Goal: Task Accomplishment & Management: Complete application form

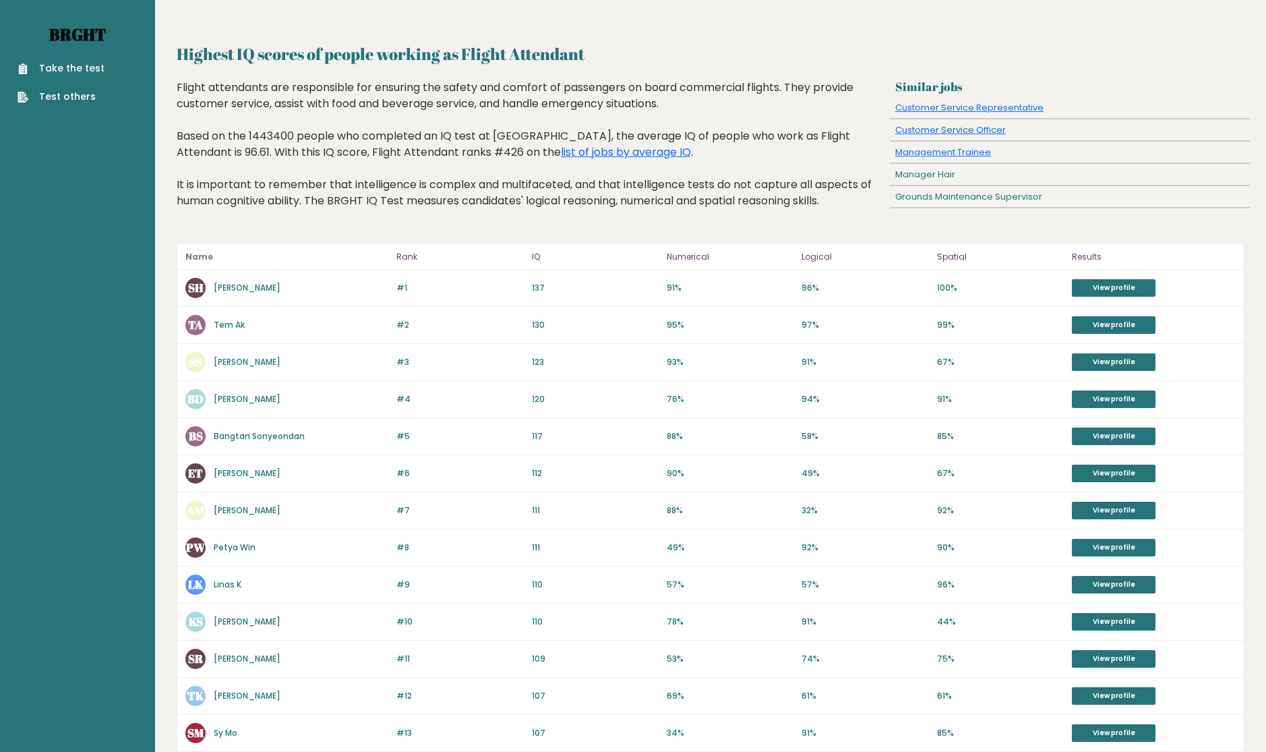
click at [76, 32] on link "Brght" at bounding box center [77, 35] width 57 height 22
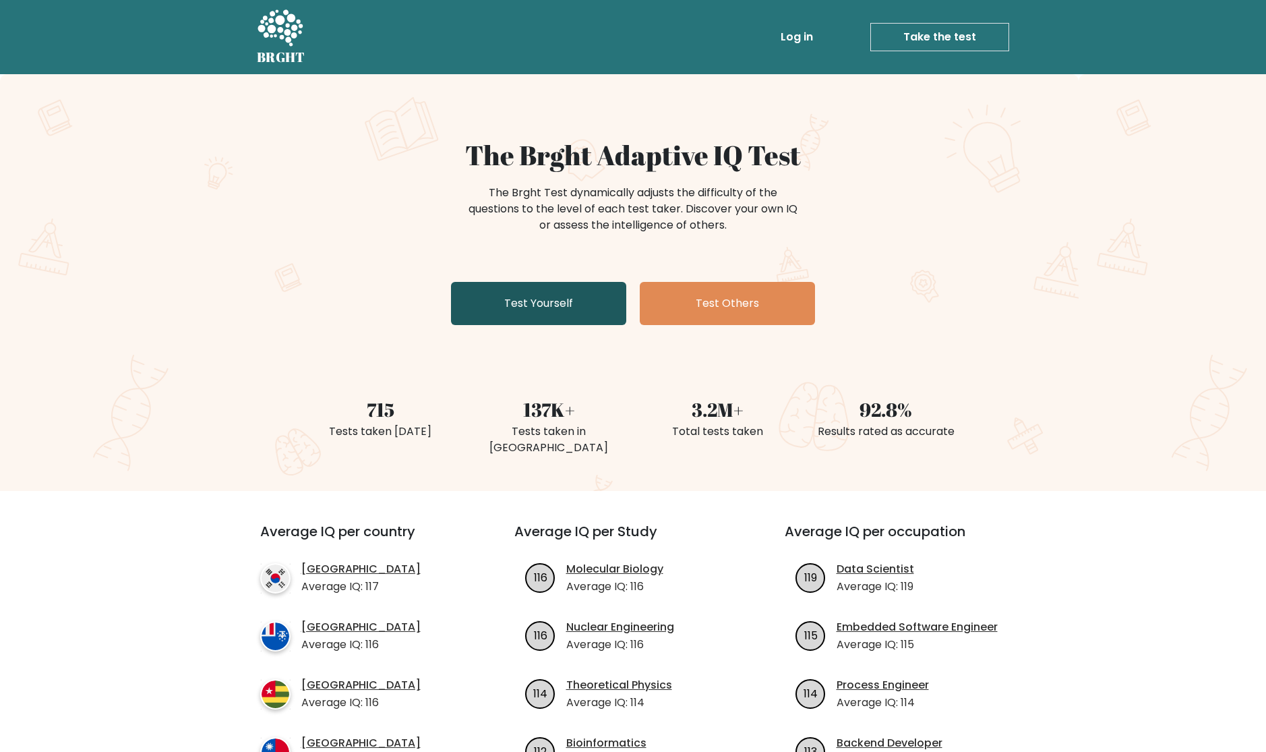
click at [512, 303] on link "Test Yourself" at bounding box center [538, 303] width 175 height 43
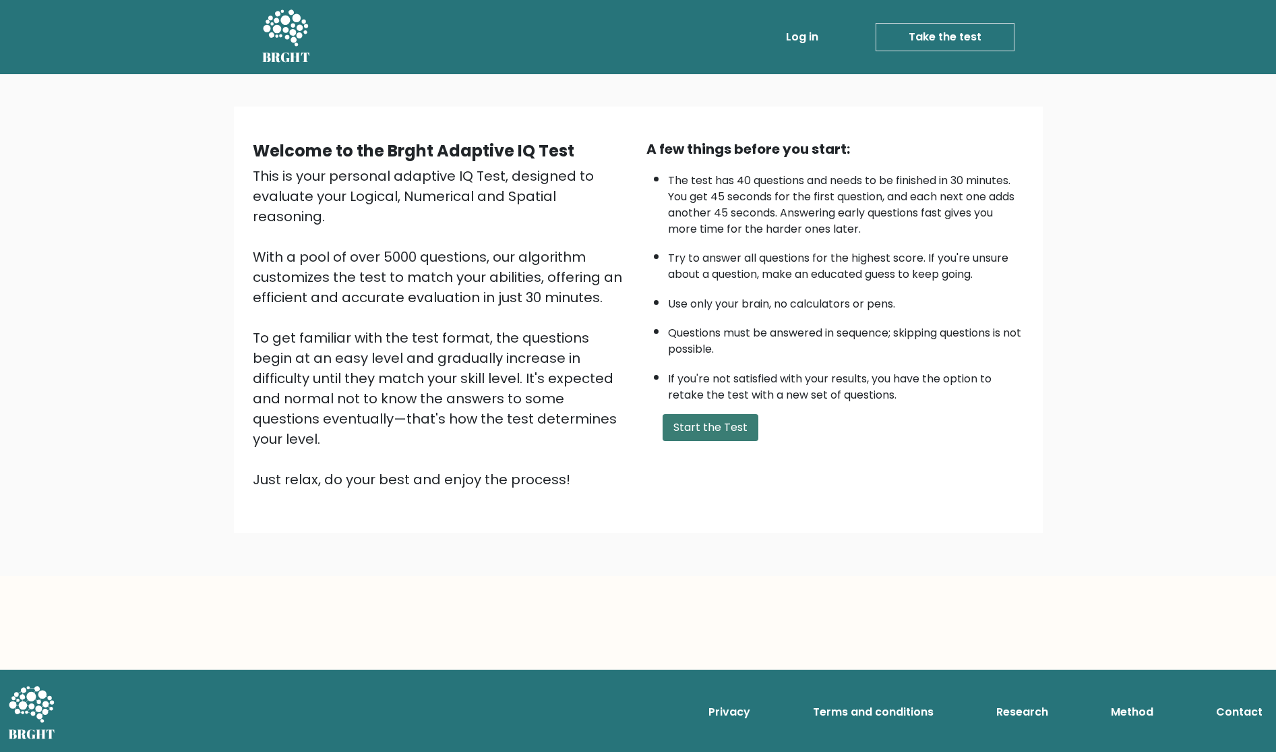
click at [708, 421] on button "Start the Test" at bounding box center [711, 427] width 96 height 27
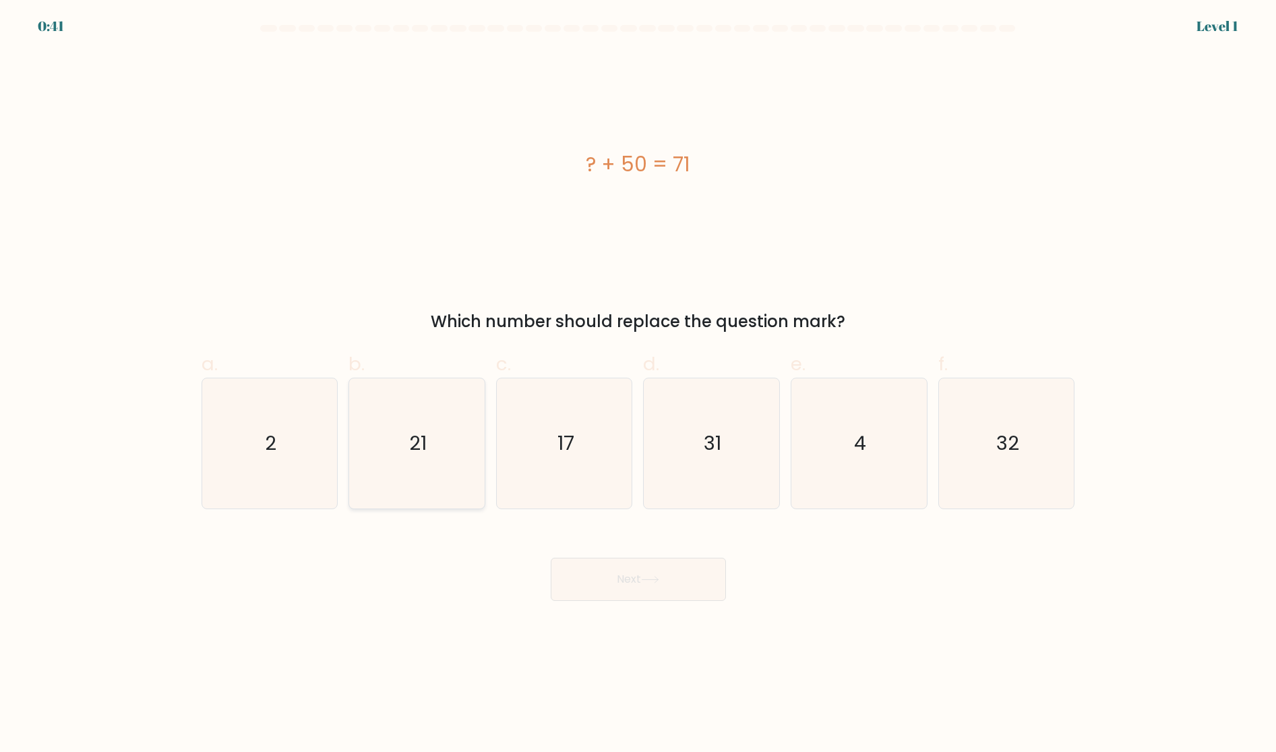
click at [407, 461] on icon "21" at bounding box center [417, 443] width 130 height 130
click at [639, 385] on input "b. 21" at bounding box center [639, 380] width 1 height 9
radio input "true"
click at [644, 578] on button "Next" at bounding box center [638, 579] width 175 height 43
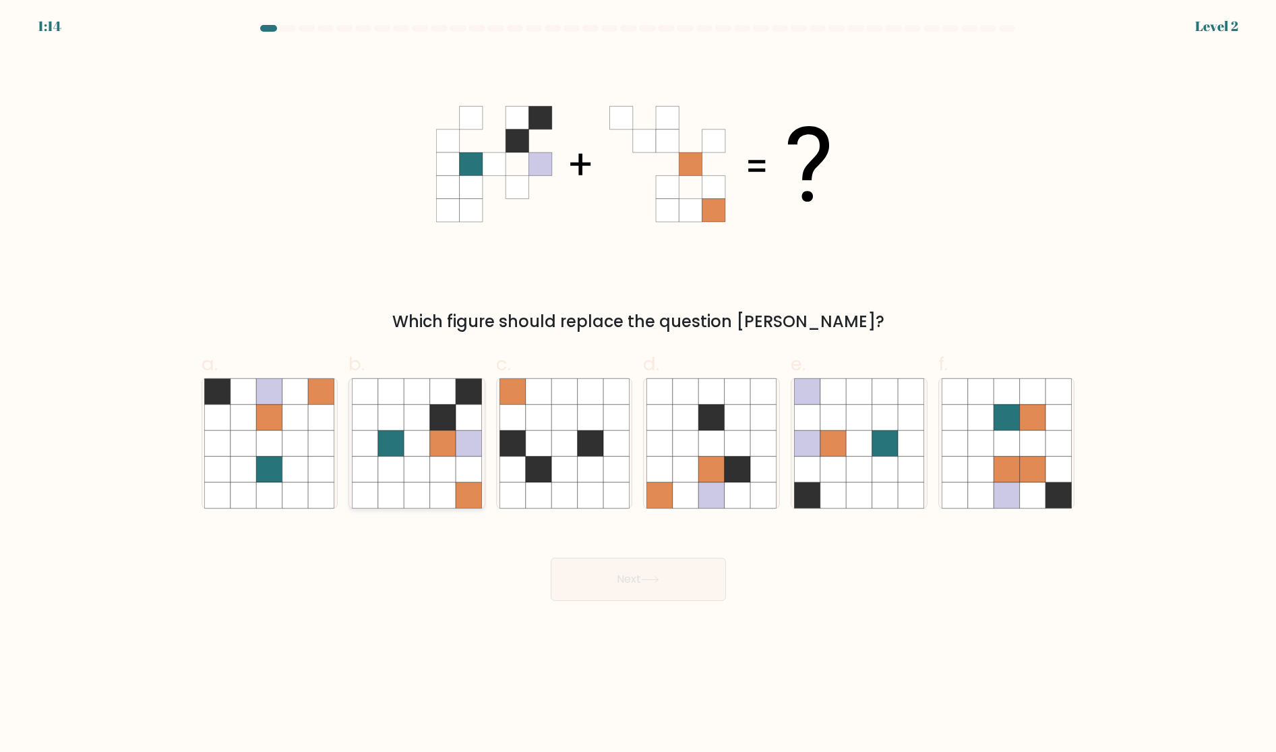
click at [444, 472] on icon at bounding box center [443, 469] width 26 height 26
click at [639, 385] on input "b." at bounding box center [639, 380] width 1 height 9
radio input "true"
click at [663, 576] on button "Next" at bounding box center [638, 579] width 175 height 43
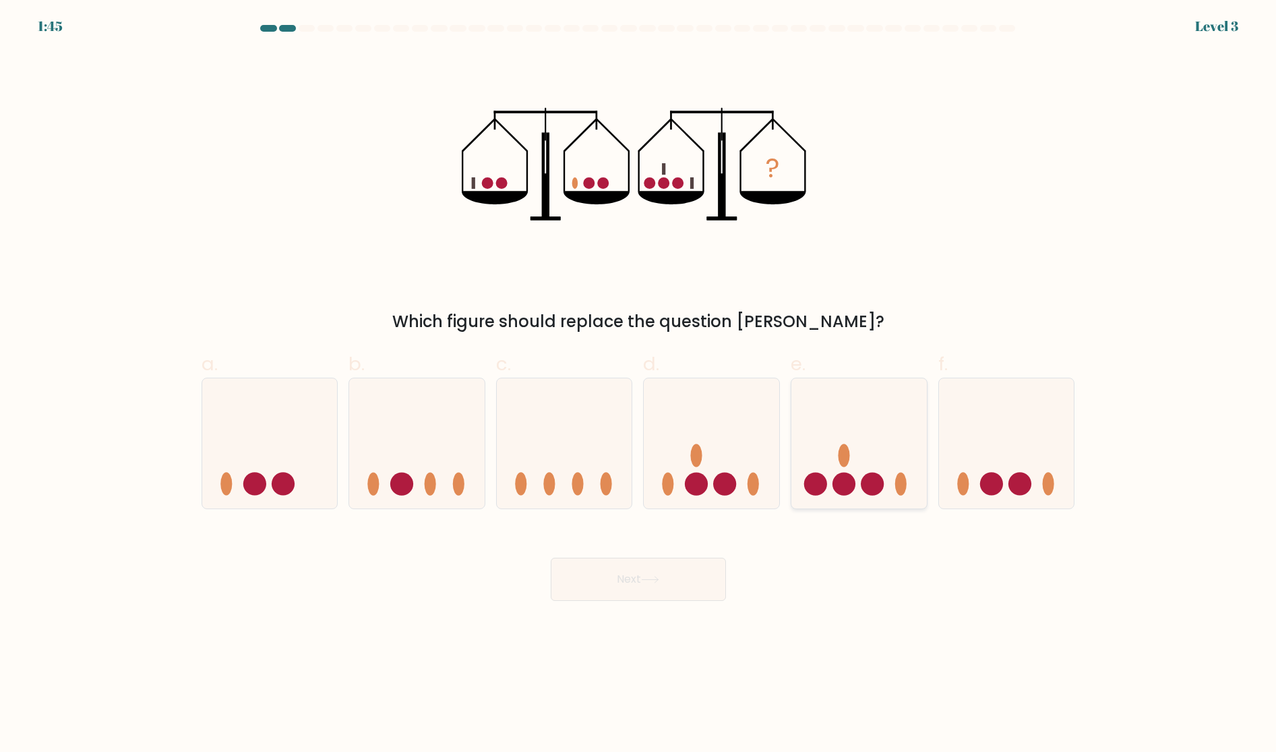
click at [860, 474] on icon at bounding box center [860, 443] width 136 height 112
click at [639, 385] on input "e." at bounding box center [639, 380] width 1 height 9
radio input "true"
click at [667, 582] on button "Next" at bounding box center [638, 579] width 175 height 43
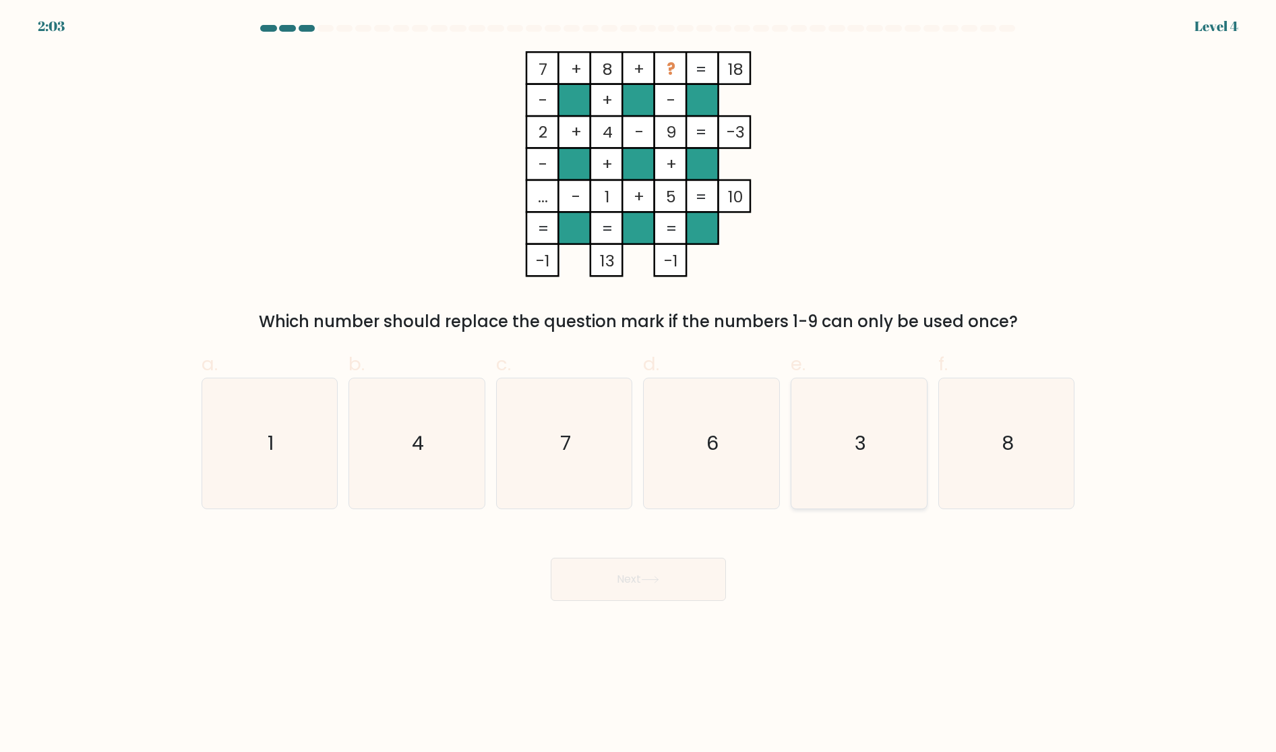
click at [854, 450] on icon "3" at bounding box center [859, 443] width 130 height 130
click at [639, 385] on input "e. 3" at bounding box center [639, 380] width 1 height 9
radio input "true"
click at [638, 575] on button "Next" at bounding box center [638, 579] width 175 height 43
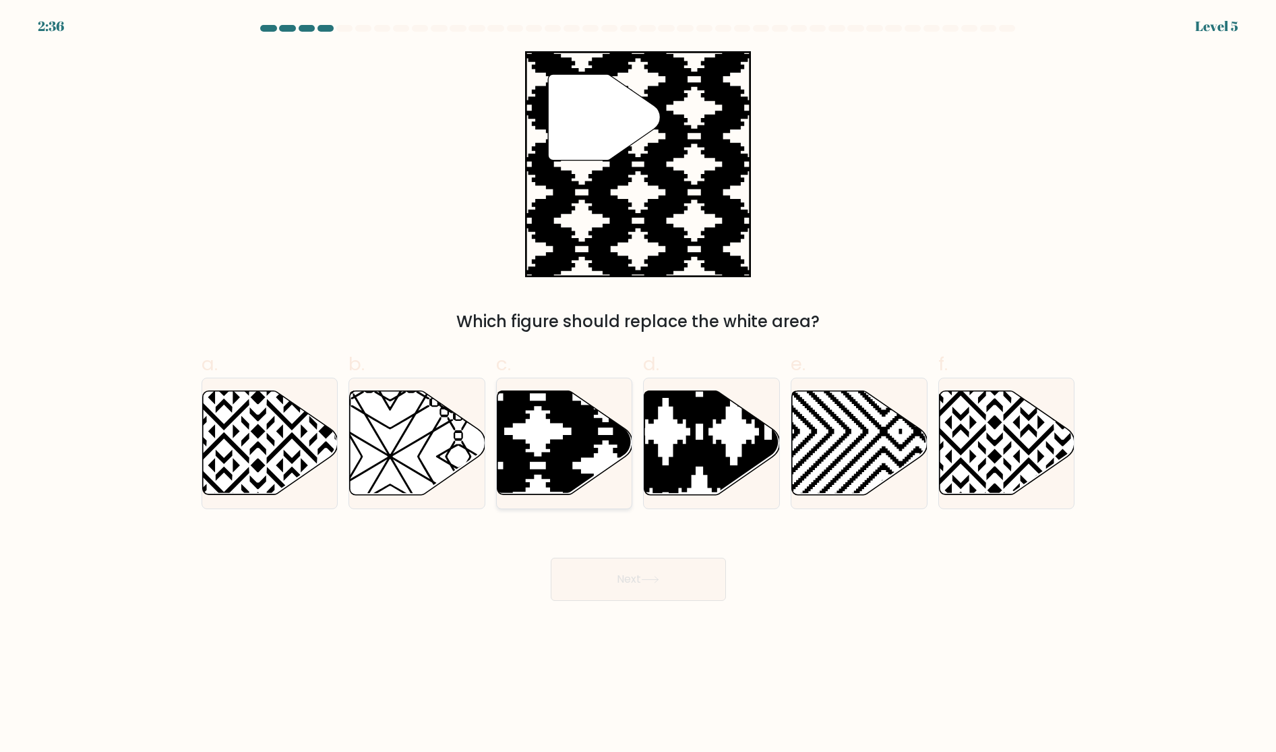
click at [571, 445] on icon at bounding box center [605, 499] width 273 height 273
click at [639, 385] on input "c." at bounding box center [639, 380] width 1 height 9
radio input "true"
click at [639, 588] on button "Next" at bounding box center [638, 579] width 175 height 43
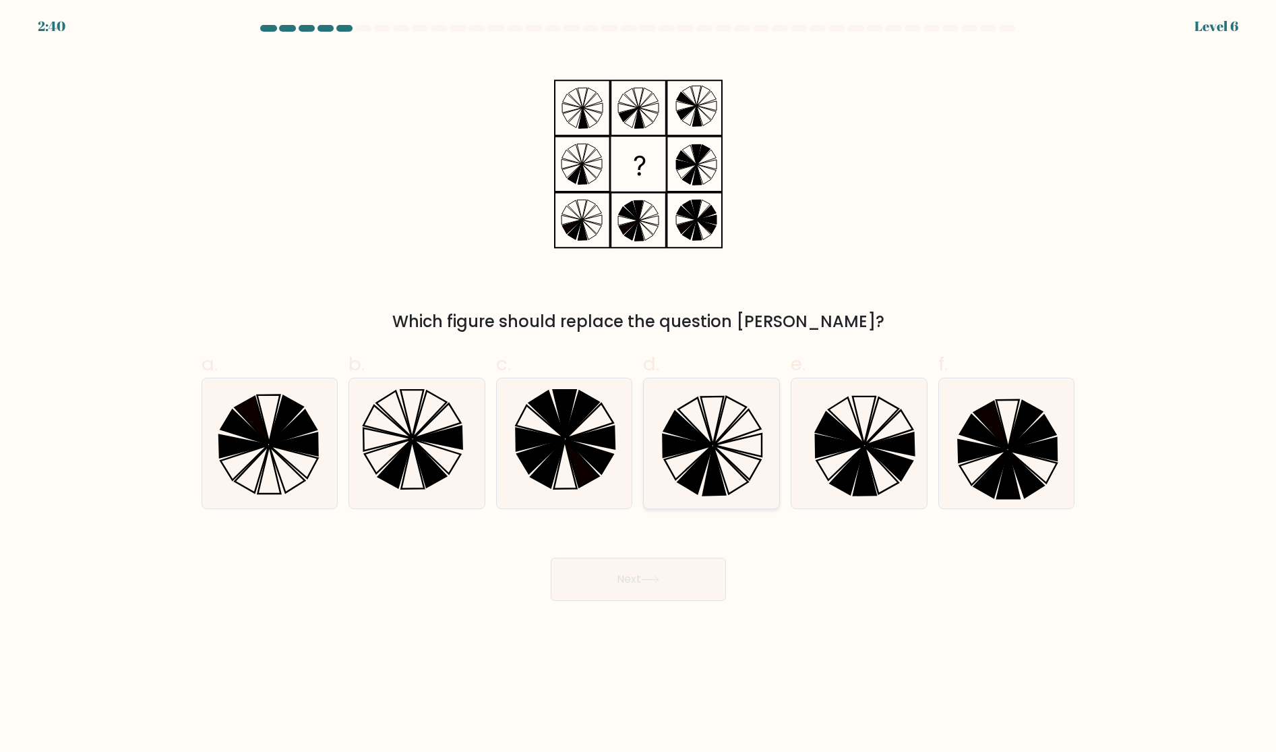
click at [728, 454] on icon at bounding box center [712, 443] width 130 height 130
click at [639, 385] on input "d." at bounding box center [639, 380] width 1 height 9
radio input "true"
click at [661, 583] on button "Next" at bounding box center [638, 579] width 175 height 43
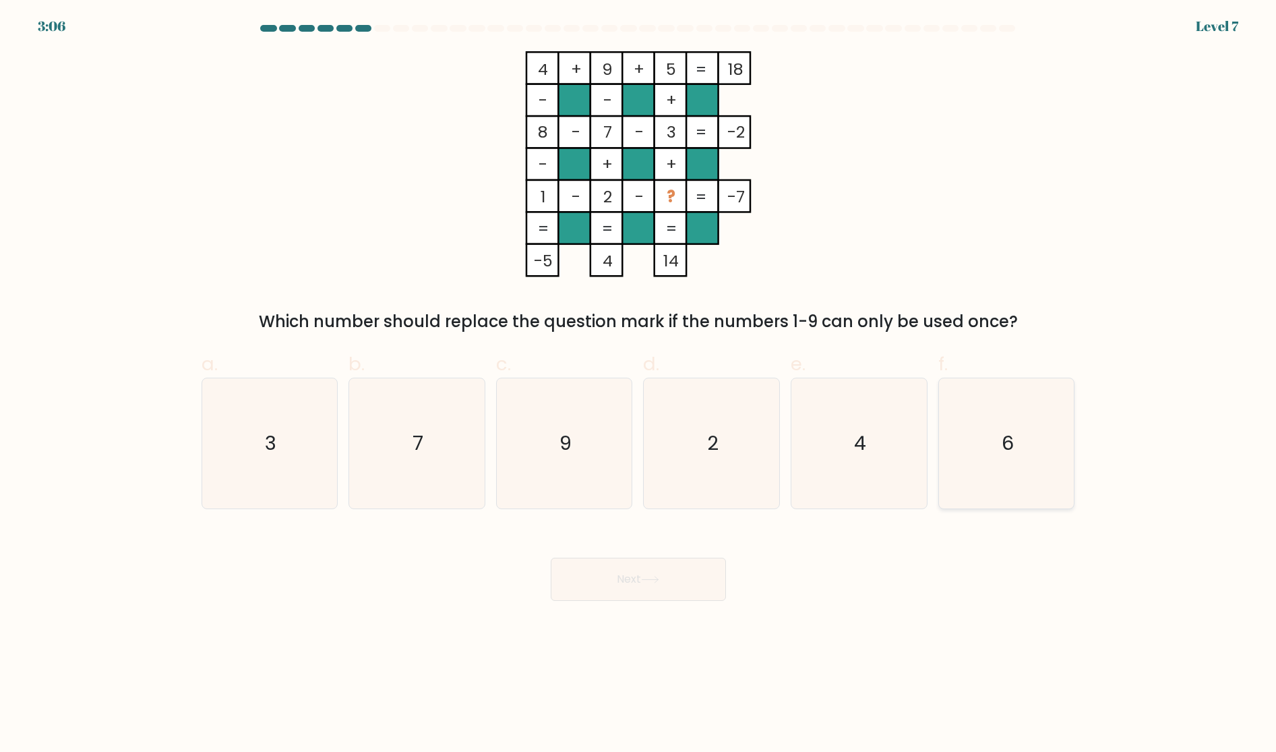
click at [997, 456] on icon "6" at bounding box center [1007, 443] width 130 height 130
click at [639, 385] on input "f. 6" at bounding box center [639, 380] width 1 height 9
radio input "true"
click at [628, 589] on button "Next" at bounding box center [638, 579] width 175 height 43
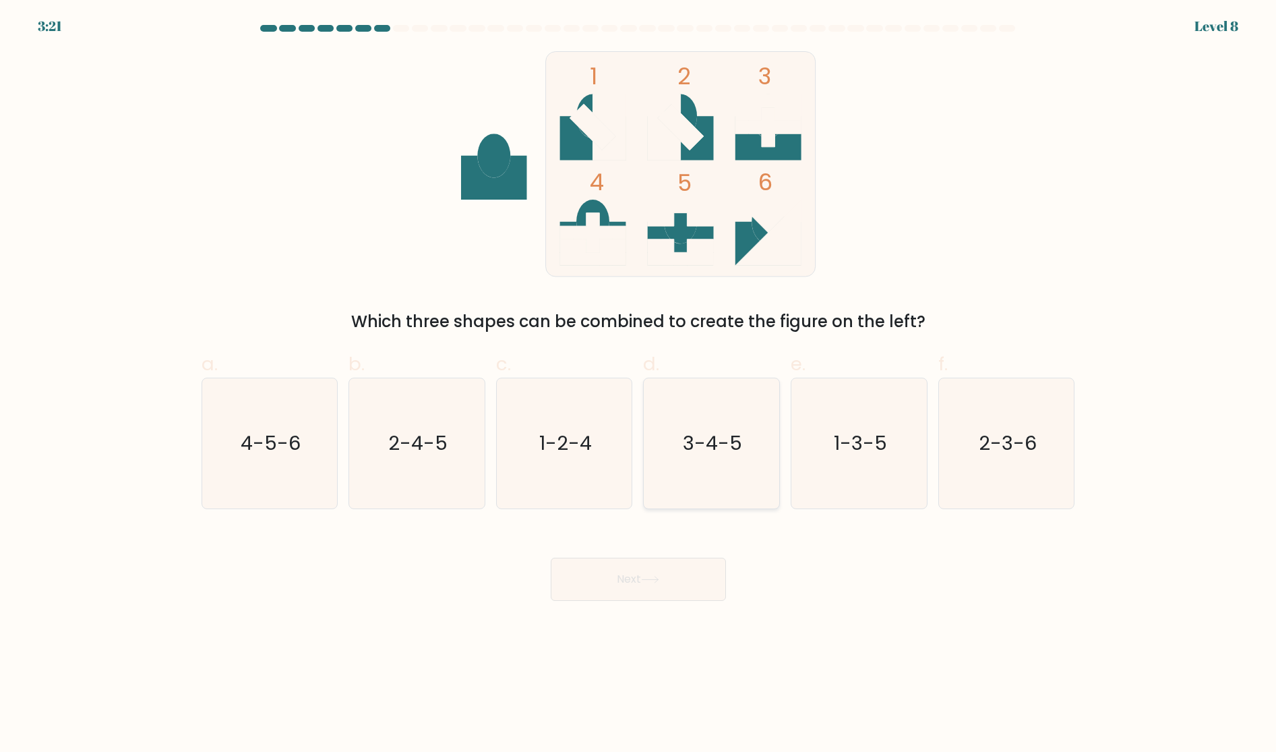
click at [713, 467] on icon "3-4-5" at bounding box center [712, 443] width 130 height 130
click at [639, 385] on input "d. 3-4-5" at bounding box center [639, 380] width 1 height 9
radio input "true"
click at [647, 585] on button "Next" at bounding box center [638, 579] width 175 height 43
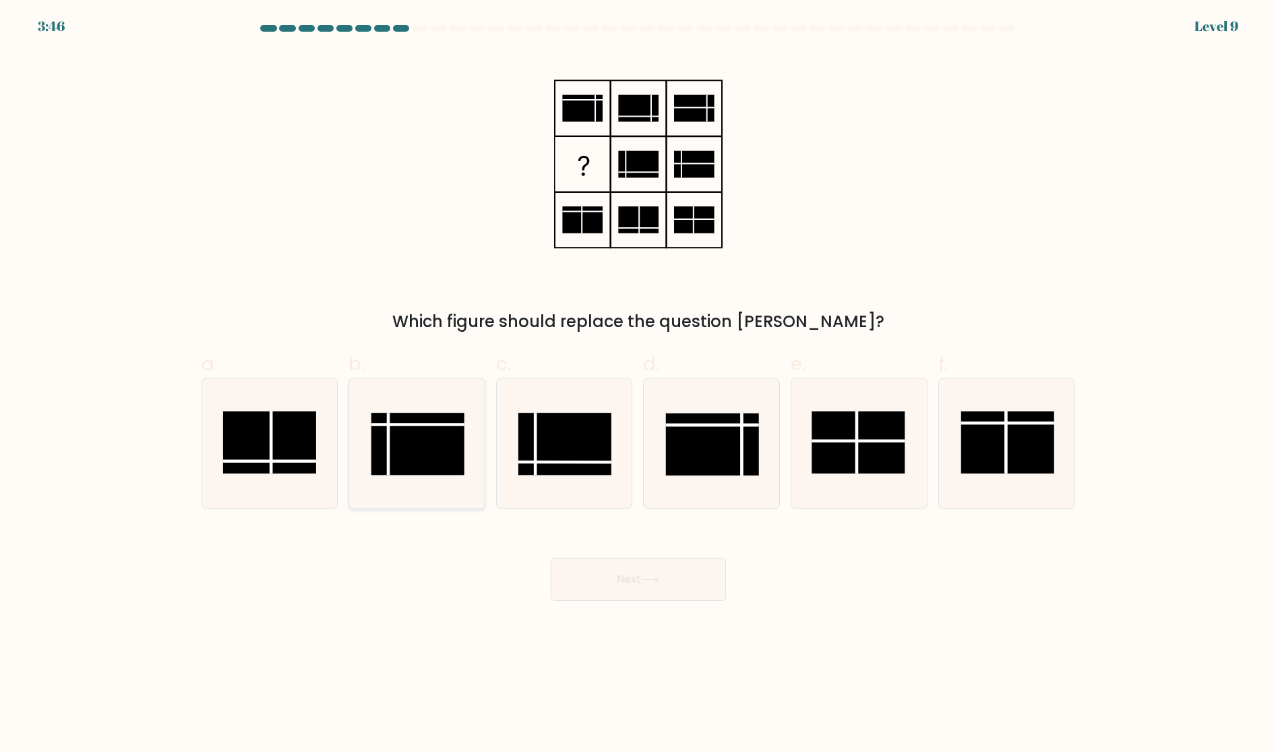
click at [401, 436] on rect at bounding box center [418, 444] width 93 height 62
click at [639, 385] on input "b." at bounding box center [639, 380] width 1 height 9
radio input "true"
click at [649, 595] on button "Next" at bounding box center [638, 579] width 175 height 43
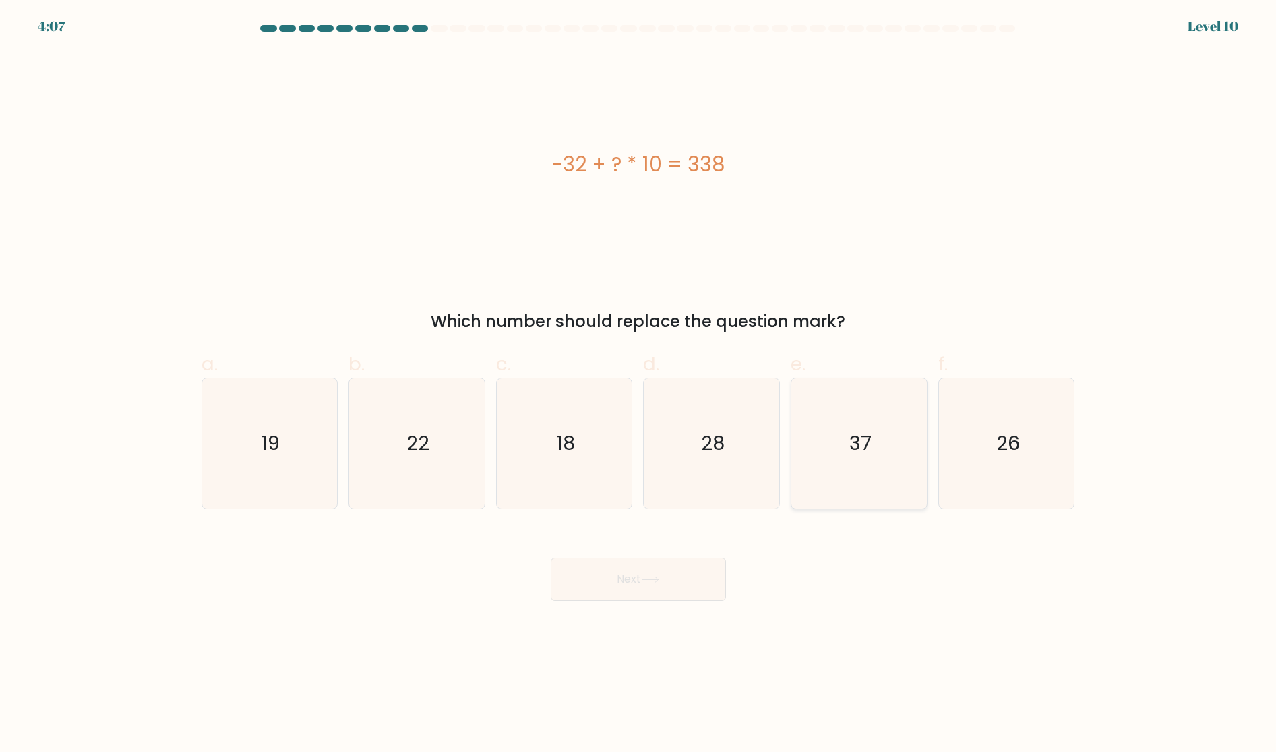
click at [856, 454] on text "37" at bounding box center [861, 443] width 22 height 27
click at [639, 385] on input "e. 37" at bounding box center [639, 380] width 1 height 9
radio input "true"
click at [643, 579] on button "Next" at bounding box center [638, 579] width 175 height 43
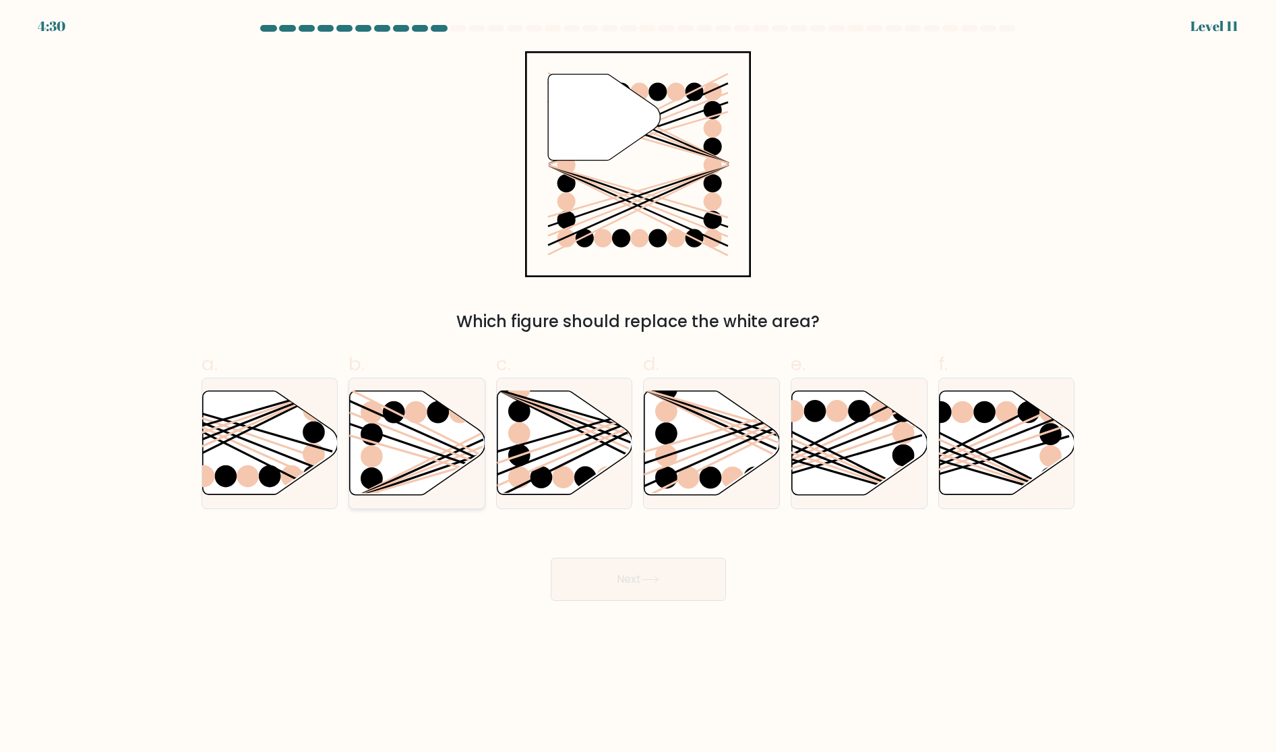
click at [417, 452] on icon at bounding box center [418, 443] width 136 height 104
click at [639, 385] on input "b." at bounding box center [639, 380] width 1 height 9
radio input "true"
click at [634, 581] on button "Next" at bounding box center [638, 579] width 175 height 43
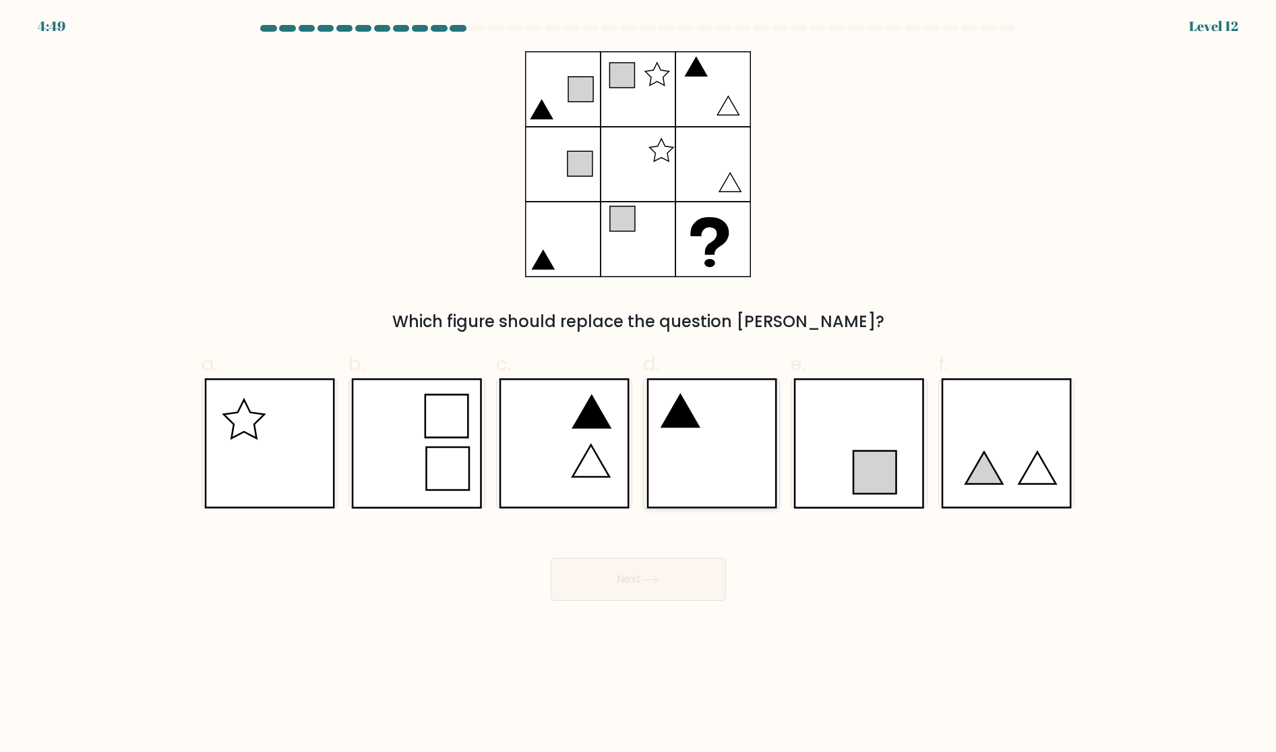
drag, startPoint x: 684, startPoint y: 435, endPoint x: 702, endPoint y: 456, distance: 27.7
click at [684, 434] on icon at bounding box center [712, 443] width 131 height 130
click at [639, 385] on input "d." at bounding box center [639, 380] width 1 height 9
radio input "true"
click at [661, 589] on button "Next" at bounding box center [638, 579] width 175 height 43
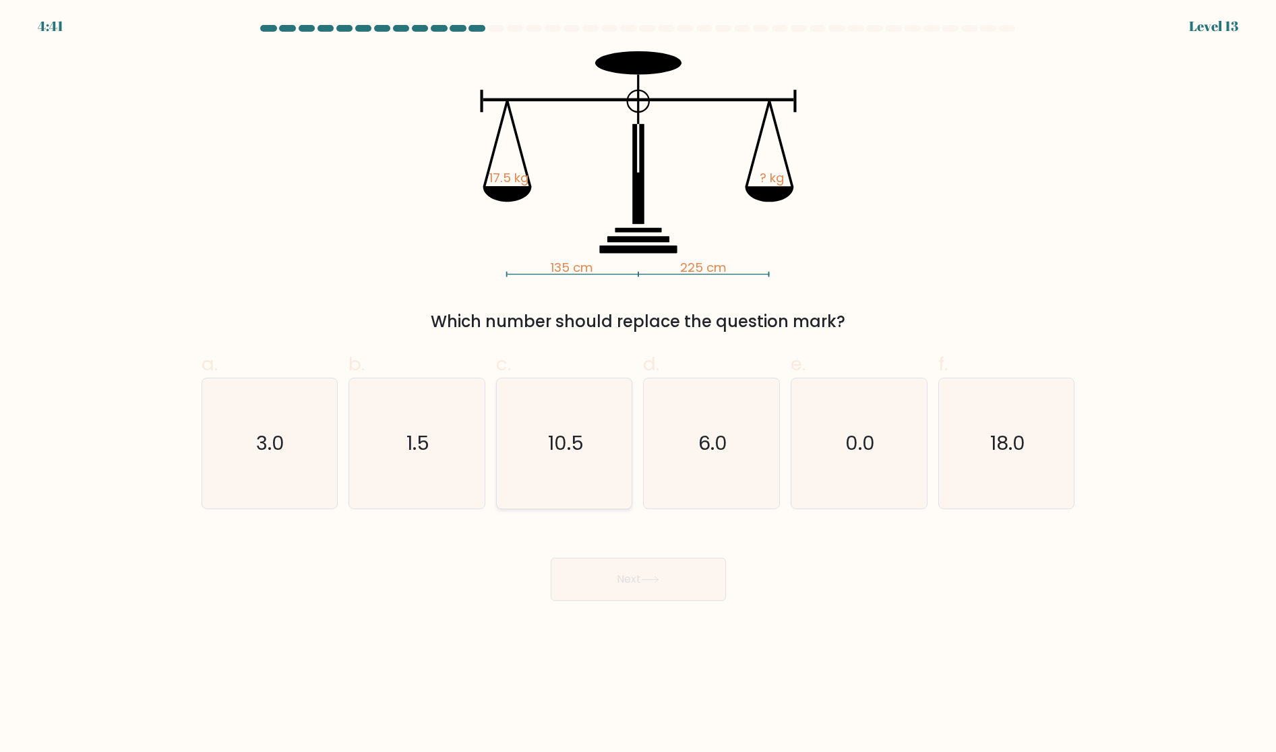
click at [554, 432] on text "10.5" at bounding box center [566, 443] width 36 height 27
click at [639, 385] on input "c. 10.5" at bounding box center [639, 380] width 1 height 9
radio input "true"
click at [699, 469] on icon "6.0" at bounding box center [712, 443] width 130 height 130
click at [639, 385] on input "d. 6.0" at bounding box center [639, 380] width 1 height 9
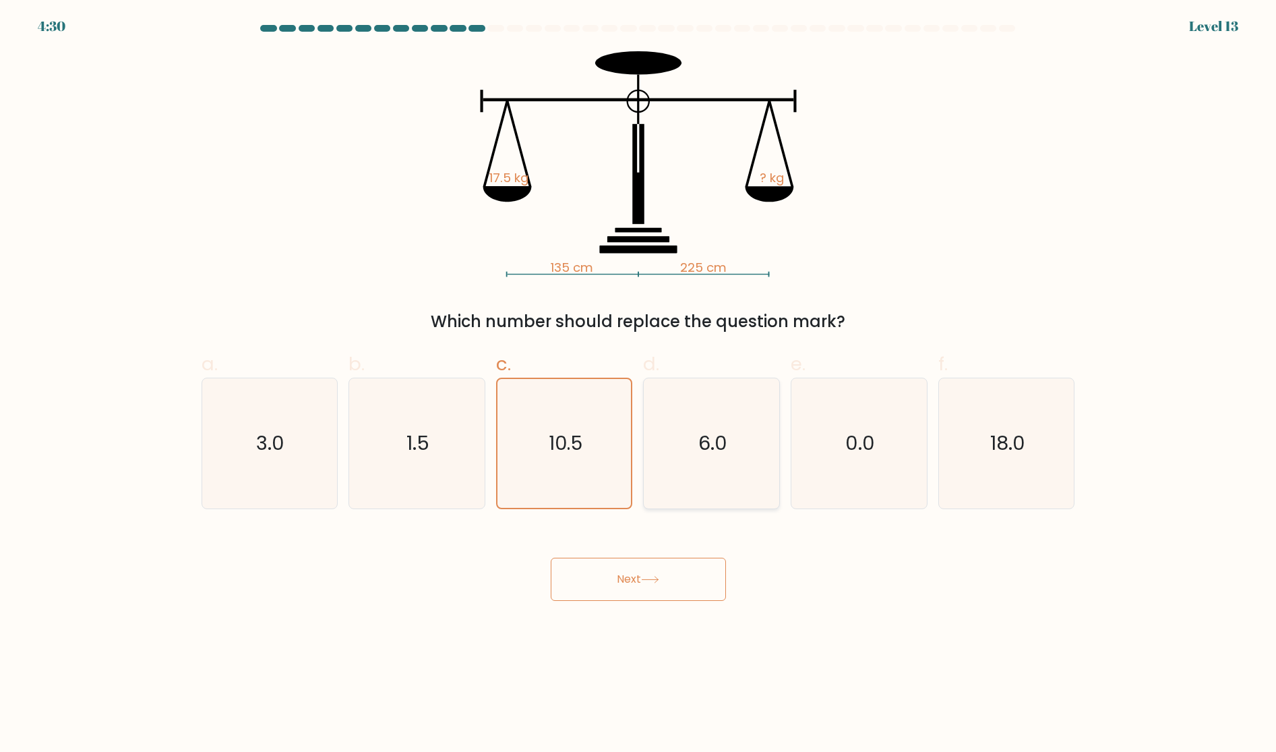
radio input "true"
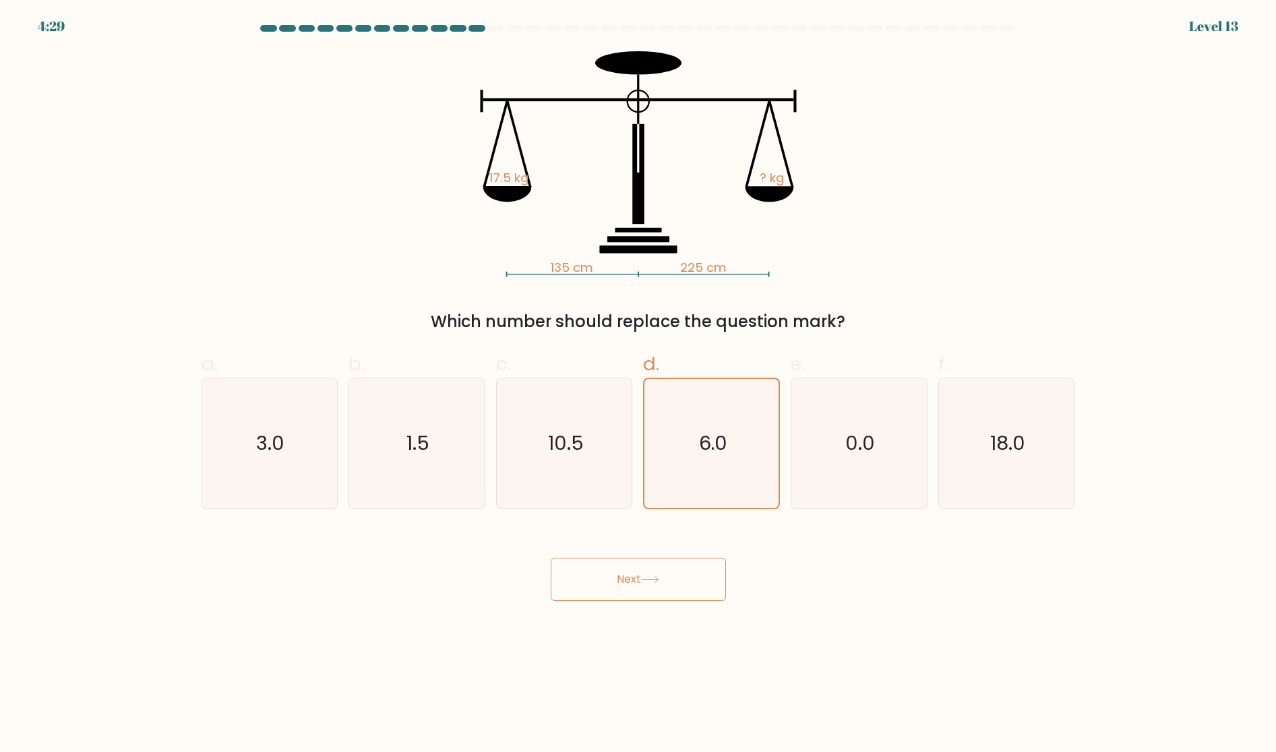
click at [673, 595] on button "Next" at bounding box center [638, 579] width 175 height 43
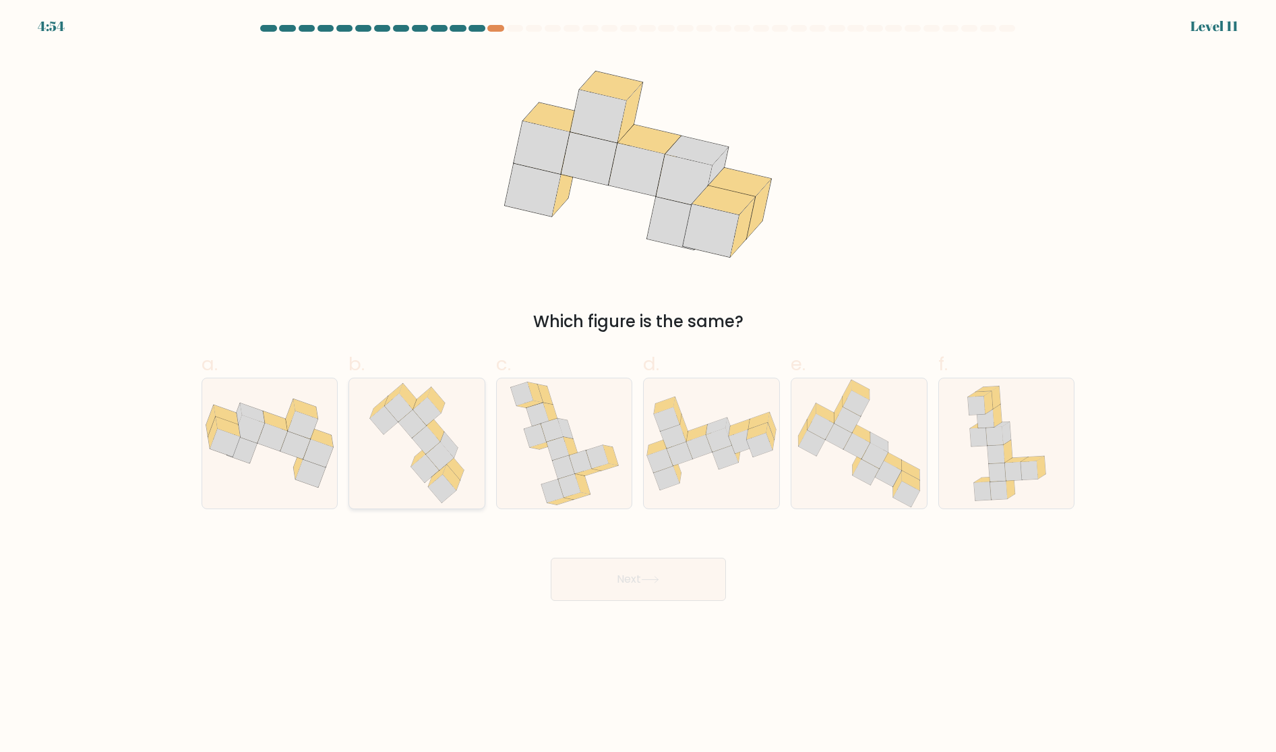
click at [455, 459] on icon at bounding box center [417, 443] width 111 height 130
click at [639, 385] on input "b." at bounding box center [639, 380] width 1 height 9
radio input "true"
click at [666, 579] on button "Next" at bounding box center [638, 579] width 175 height 43
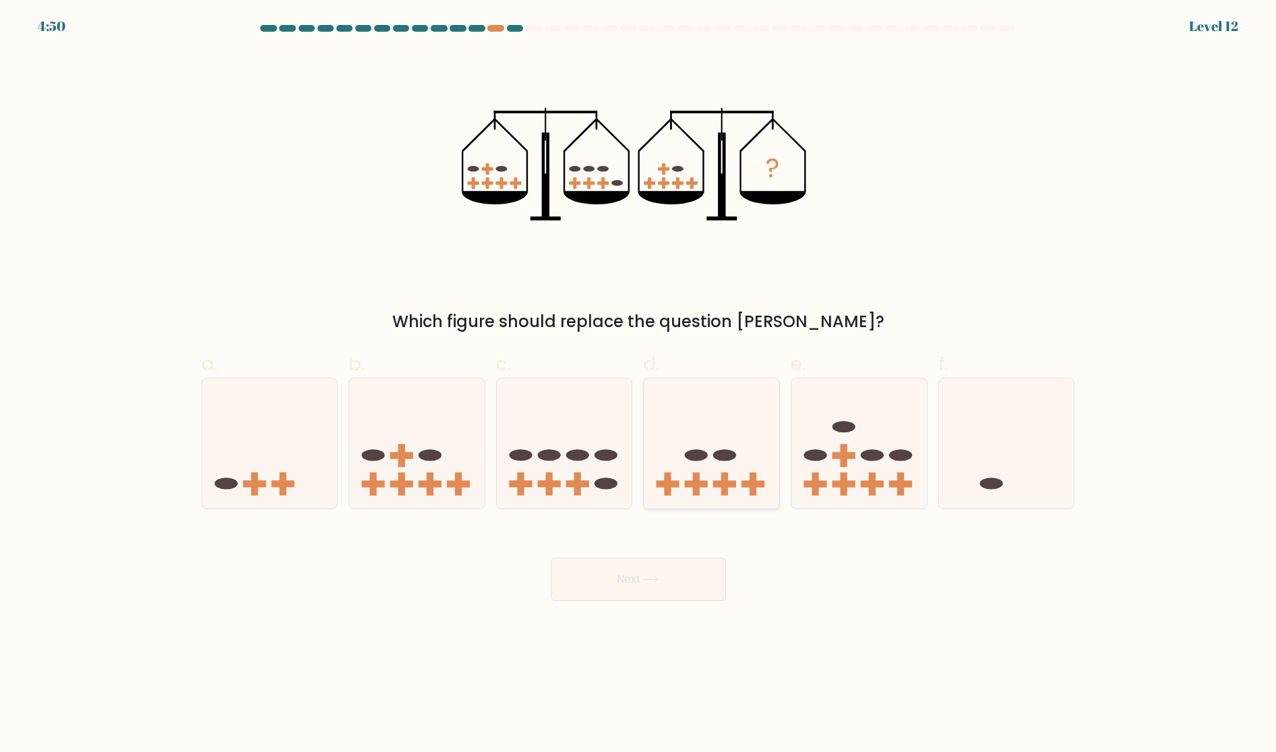
click at [730, 473] on icon at bounding box center [712, 443] width 136 height 112
click at [639, 385] on input "d." at bounding box center [639, 380] width 1 height 9
radio input "true"
click at [664, 583] on button "Next" at bounding box center [638, 579] width 175 height 43
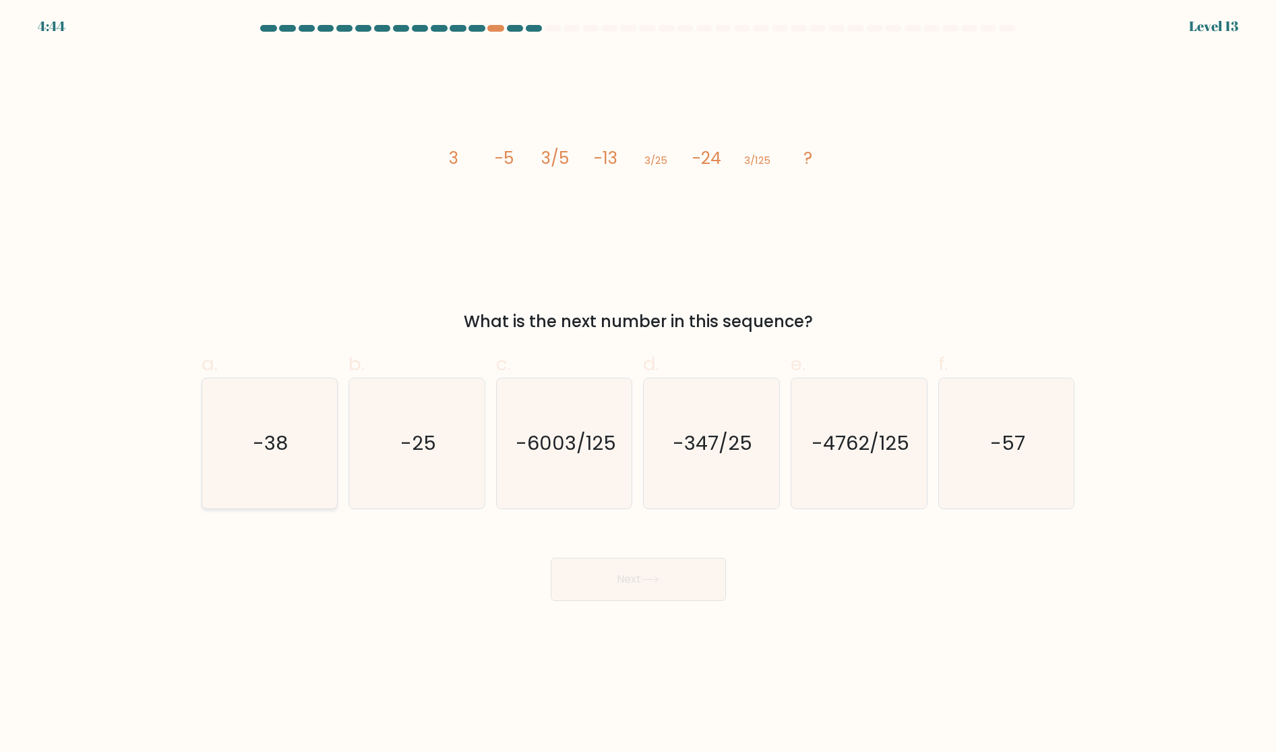
click at [288, 409] on icon "-38" at bounding box center [269, 443] width 130 height 130
click at [639, 385] on input "a. -38" at bounding box center [639, 380] width 1 height 9
radio input "true"
click at [627, 582] on button "Next" at bounding box center [638, 579] width 175 height 43
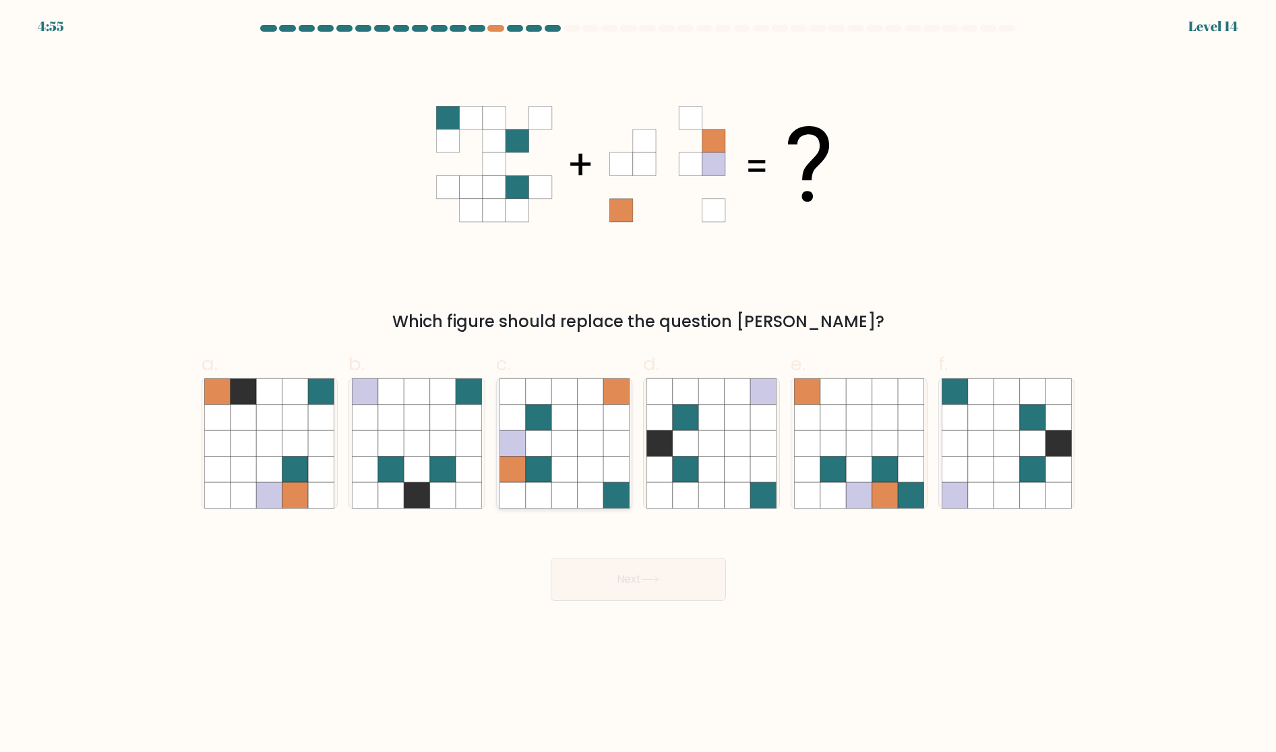
click at [593, 459] on icon at bounding box center [590, 469] width 26 height 26
click at [639, 385] on input "c." at bounding box center [639, 380] width 1 height 9
radio input "true"
click at [637, 577] on button "Next" at bounding box center [638, 579] width 175 height 43
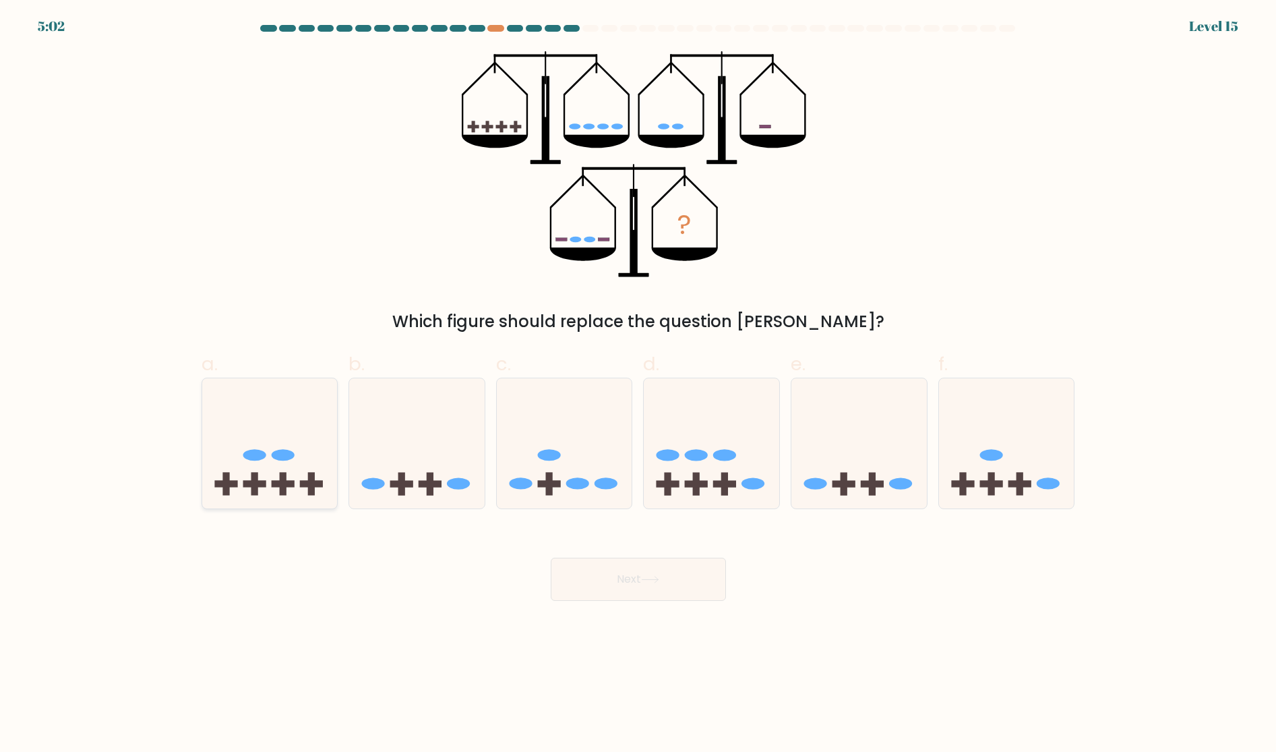
click at [275, 458] on ellipse at bounding box center [282, 455] width 23 height 11
click at [639, 385] on input "a." at bounding box center [639, 380] width 1 height 9
radio input "true"
click at [599, 589] on button "Next" at bounding box center [638, 579] width 175 height 43
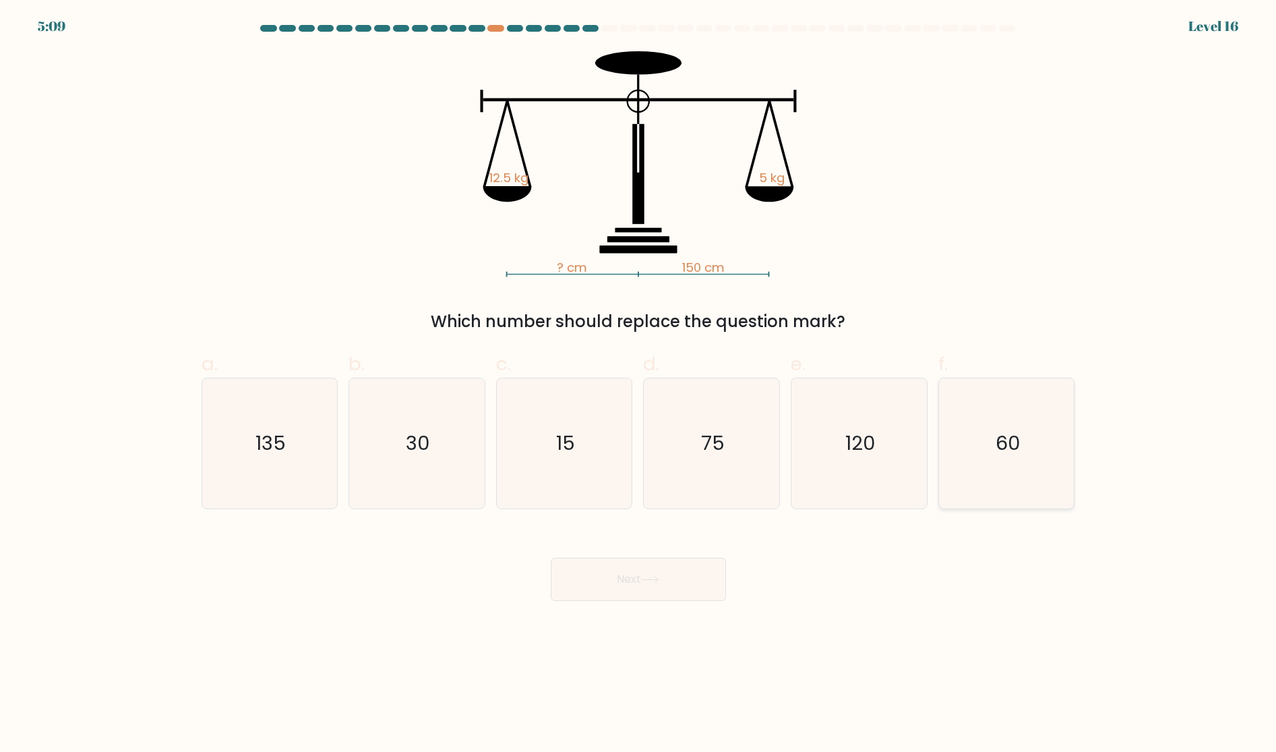
drag, startPoint x: 1003, startPoint y: 473, endPoint x: 962, endPoint y: 478, distance: 40.7
click at [1003, 473] on icon "60" at bounding box center [1007, 443] width 130 height 130
click at [639, 385] on input "f. 60" at bounding box center [639, 380] width 1 height 9
radio input "true"
click at [671, 589] on button "Next" at bounding box center [638, 579] width 175 height 43
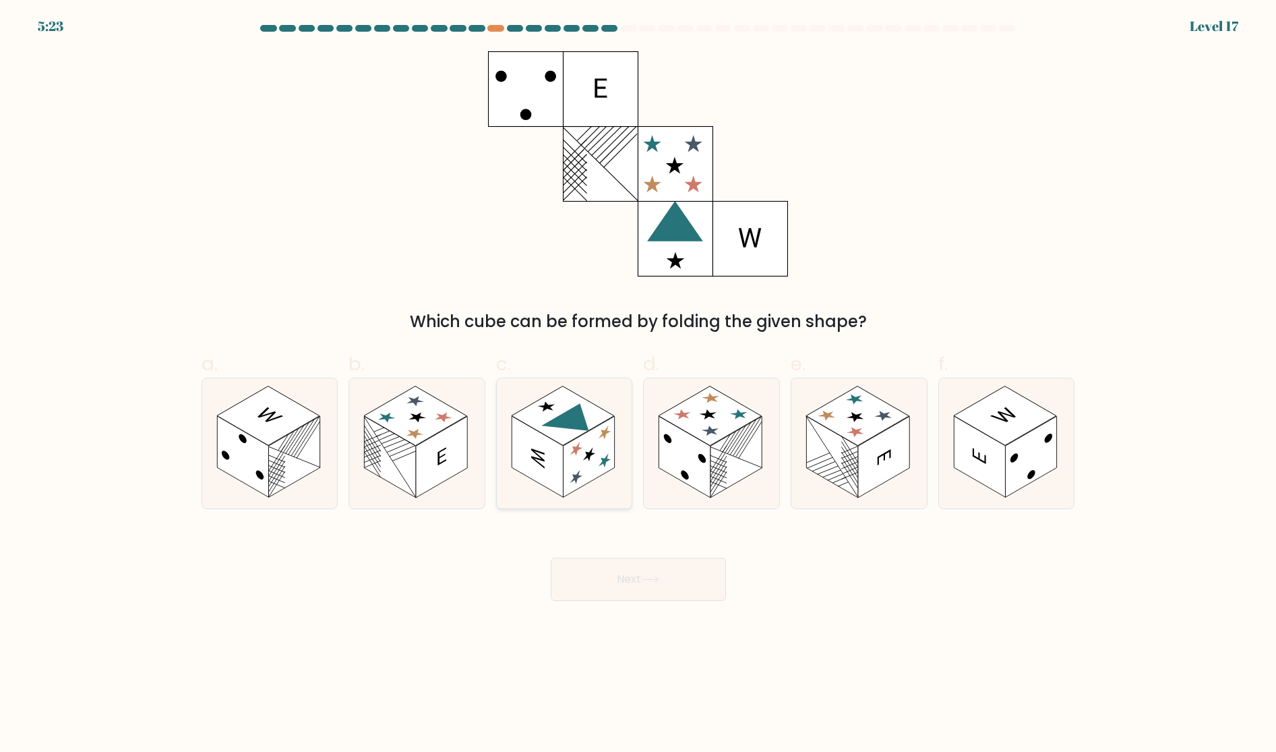
click at [563, 444] on rect at bounding box center [563, 415] width 103 height 59
click at [639, 385] on input "c." at bounding box center [639, 380] width 1 height 9
radio input "true"
click at [616, 578] on button "Next" at bounding box center [638, 579] width 175 height 43
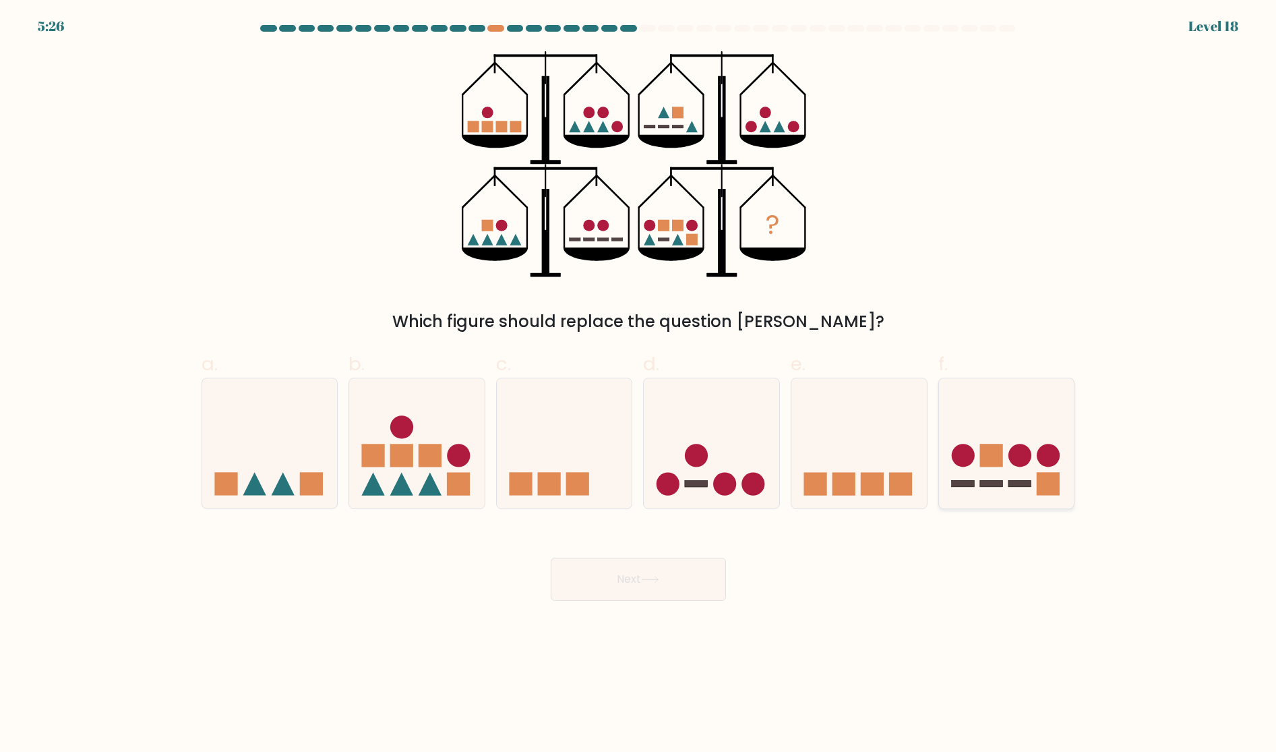
click at [1036, 459] on icon at bounding box center [1007, 443] width 136 height 112
click at [639, 385] on input "f." at bounding box center [639, 380] width 1 height 9
radio input "true"
click at [673, 586] on button "Next" at bounding box center [638, 579] width 175 height 43
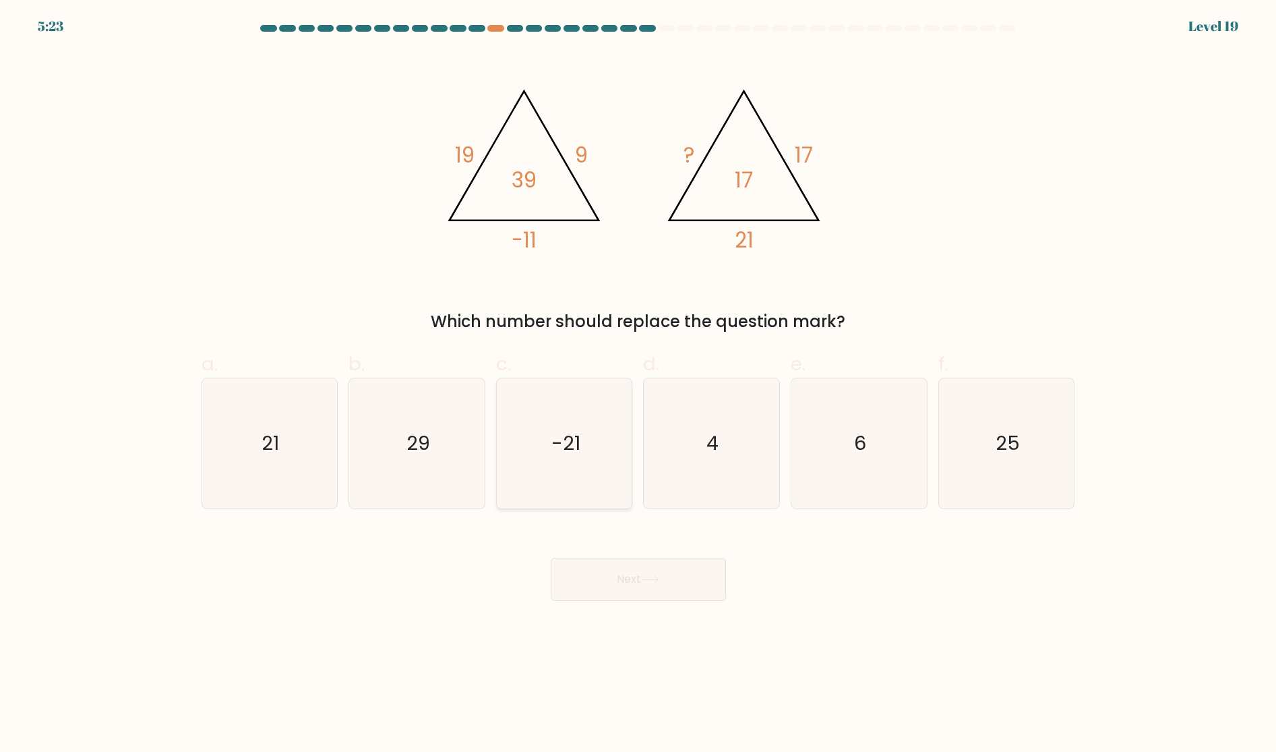
drag, startPoint x: 587, startPoint y: 442, endPoint x: 608, endPoint y: 496, distance: 57.2
click at [587, 443] on icon "-21" at bounding box center [565, 443] width 130 height 130
click at [639, 385] on input "c. -21" at bounding box center [639, 380] width 1 height 9
radio input "true"
click at [651, 581] on icon at bounding box center [650, 579] width 18 height 7
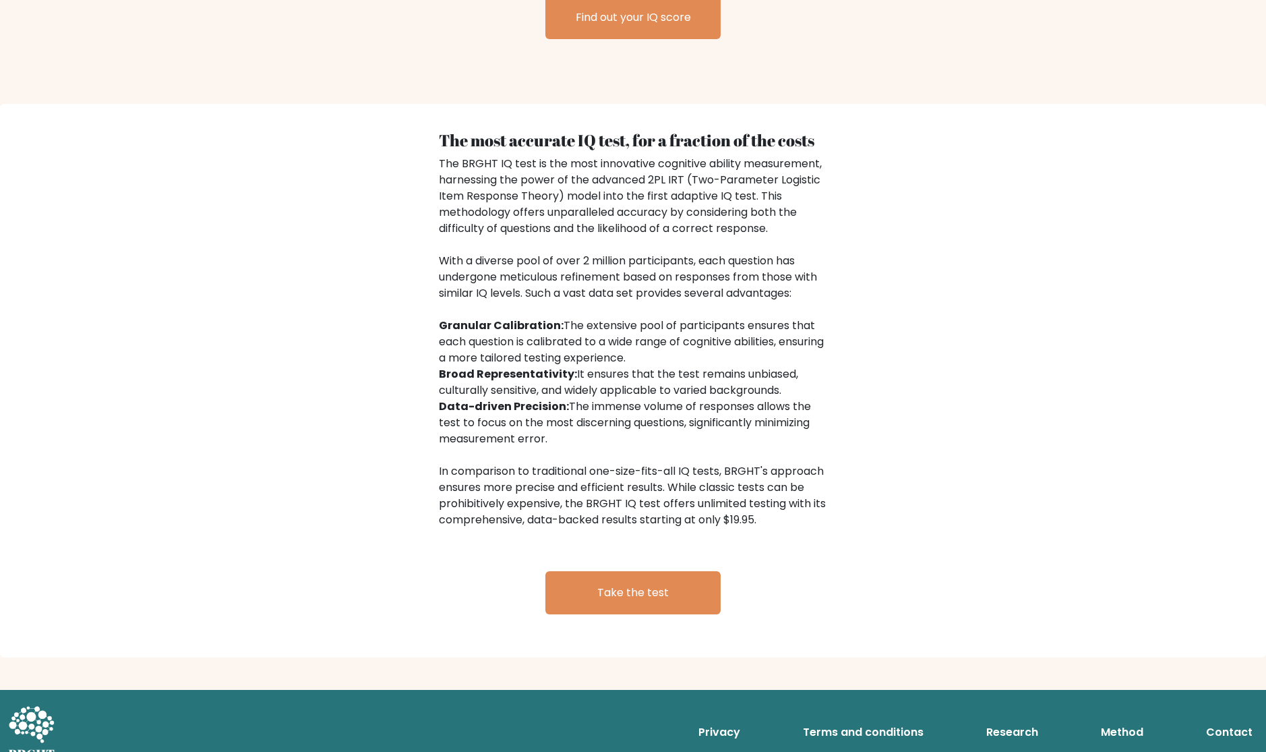
scroll to position [1947, 0]
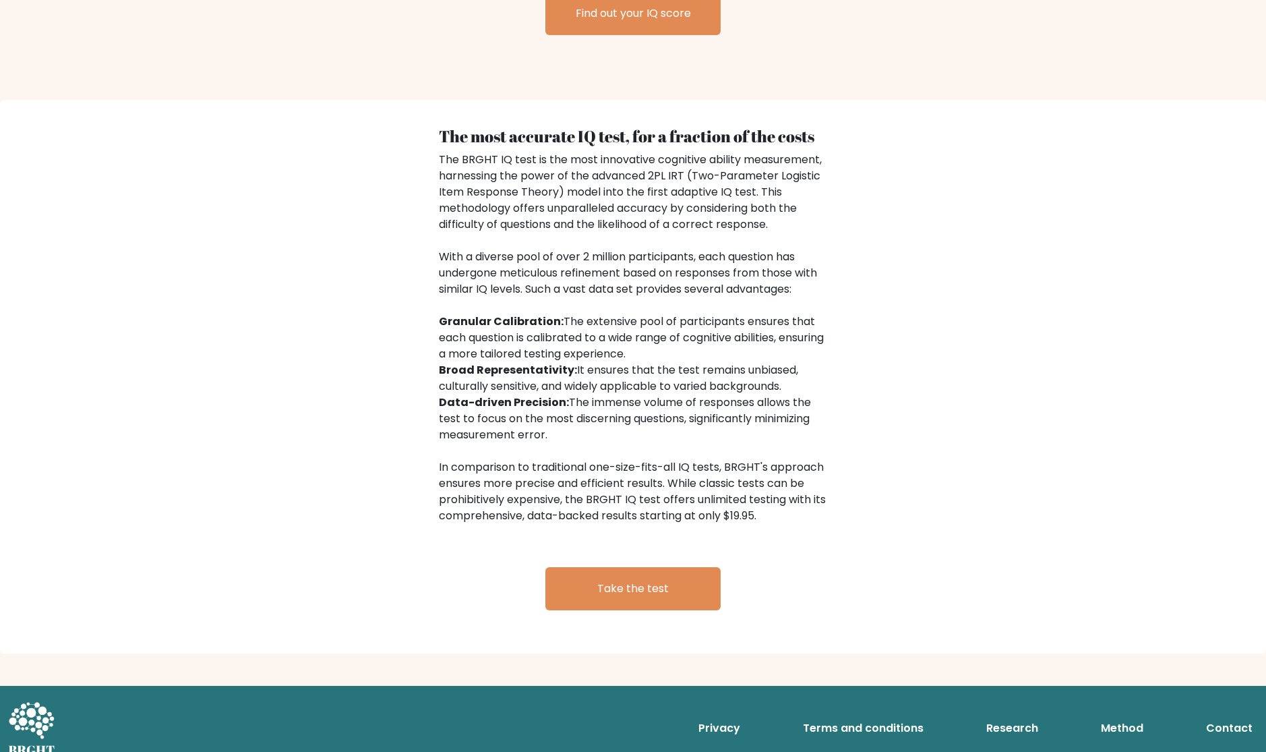
click at [1028, 715] on link "Research" at bounding box center [1012, 728] width 63 height 27
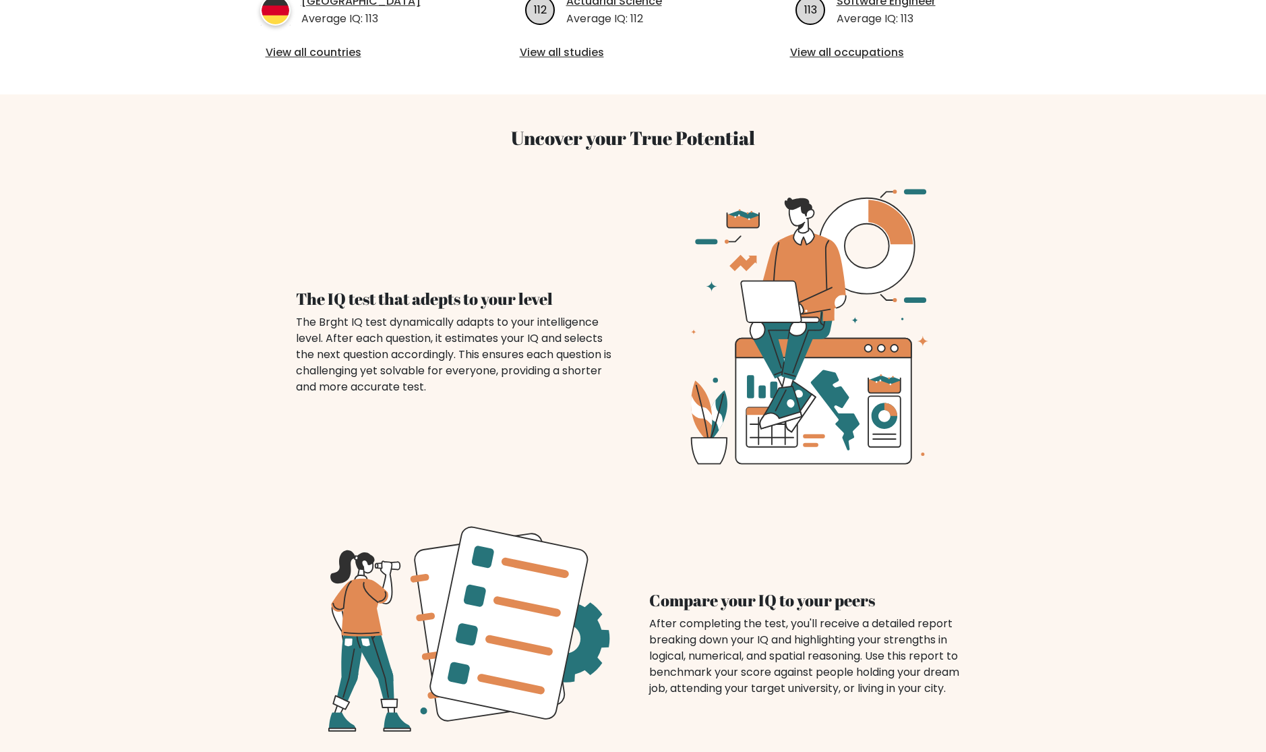
scroll to position [598, 0]
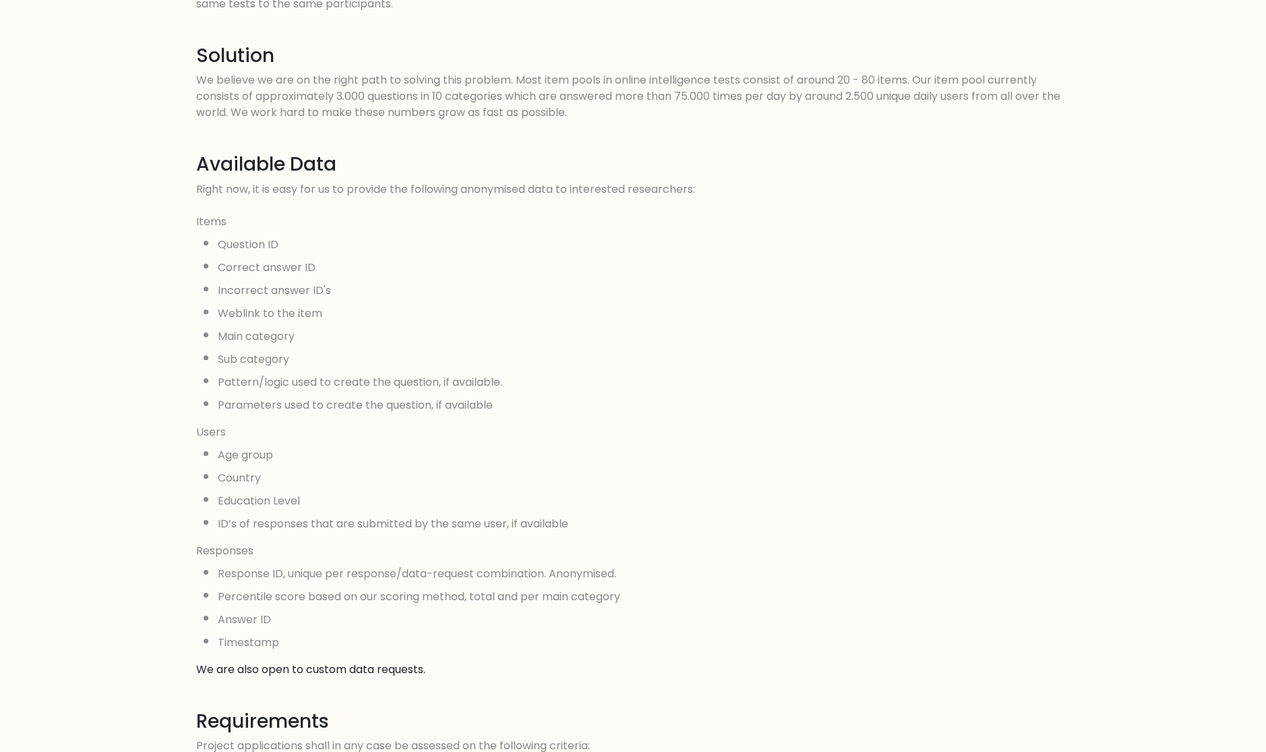
scroll to position [607, 0]
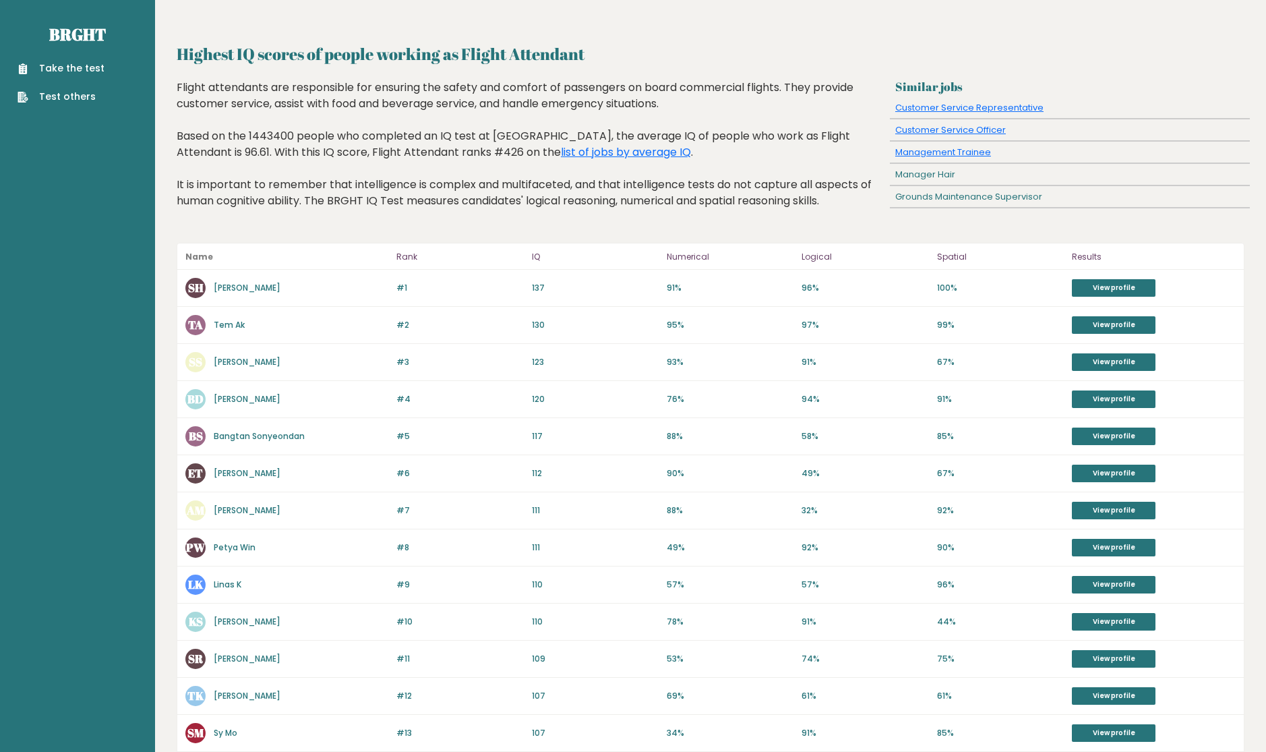
drag, startPoint x: 684, startPoint y: 196, endPoint x: 704, endPoint y: 211, distance: 24.5
click at [686, 196] on div "Flight attendants are responsible for ensuring the safety and comfort of passen…" at bounding box center [531, 155] width 709 height 150
click at [677, 192] on div "Flight attendants are responsible for ensuring the safety and comfort of passen…" at bounding box center [531, 155] width 709 height 150
drag, startPoint x: 332, startPoint y: 195, endPoint x: 350, endPoint y: 189, distance: 18.6
click at [335, 194] on div "Flight attendants are responsible for ensuring the safety and comfort of passen…" at bounding box center [531, 155] width 709 height 150
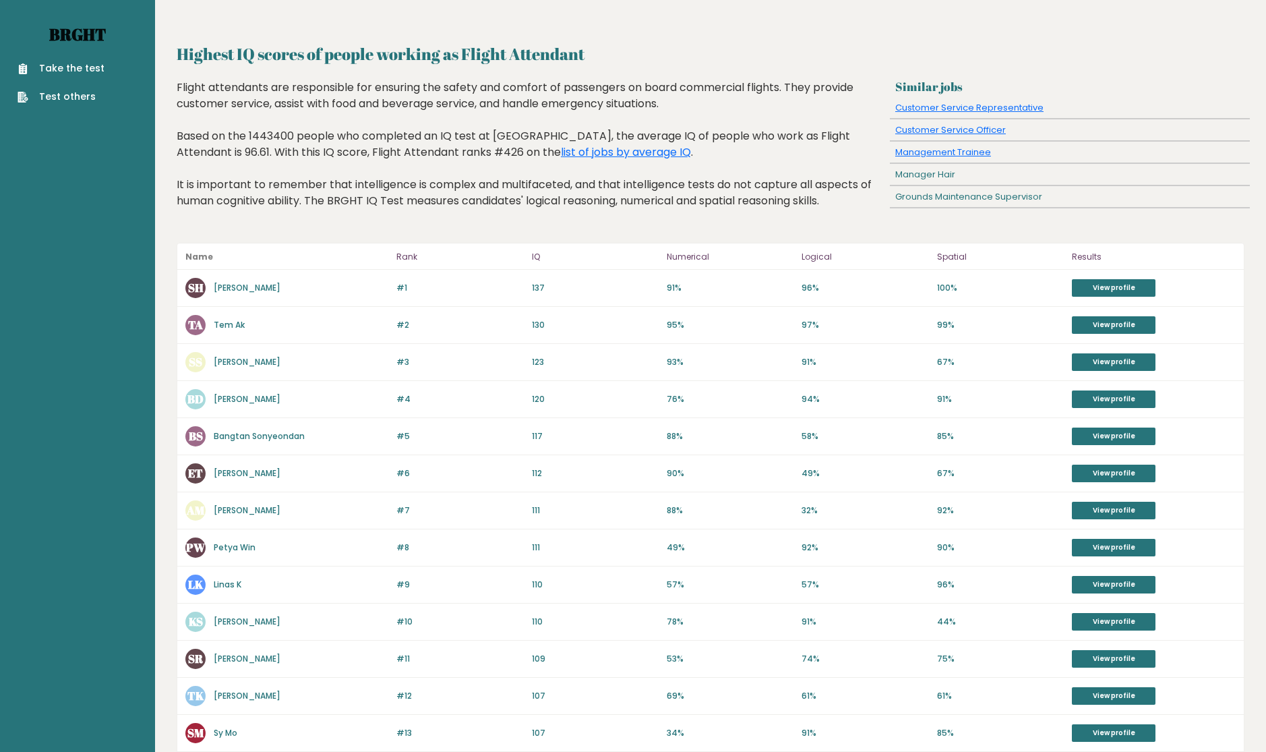
click at [88, 35] on link "Brght" at bounding box center [77, 35] width 57 height 22
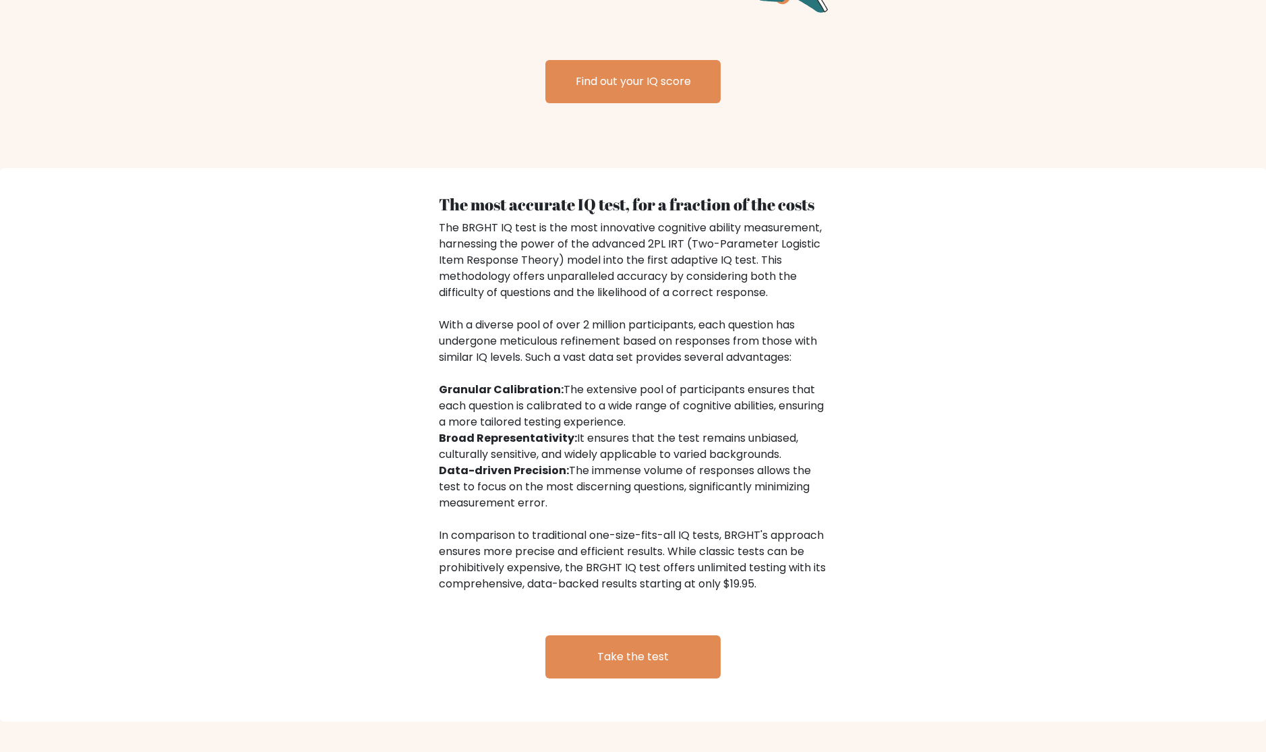
scroll to position [1947, 0]
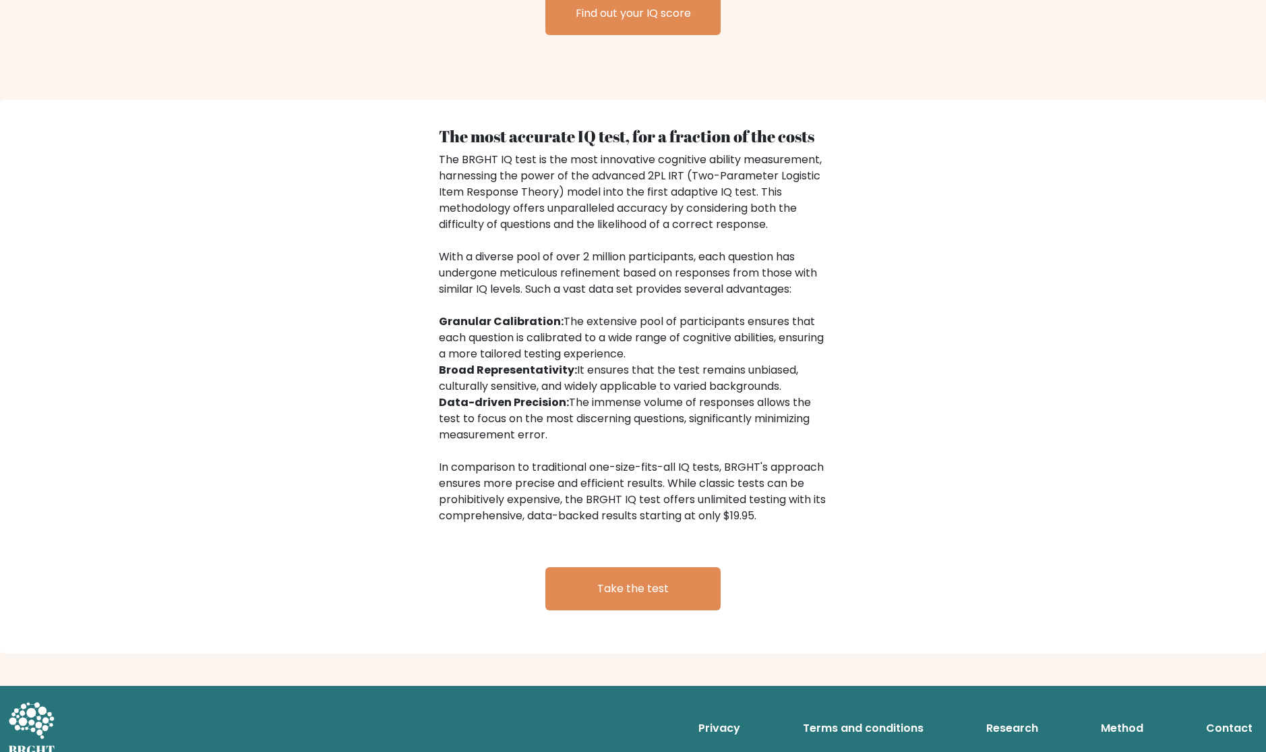
click at [1115, 715] on link "Method" at bounding box center [1122, 728] width 53 height 27
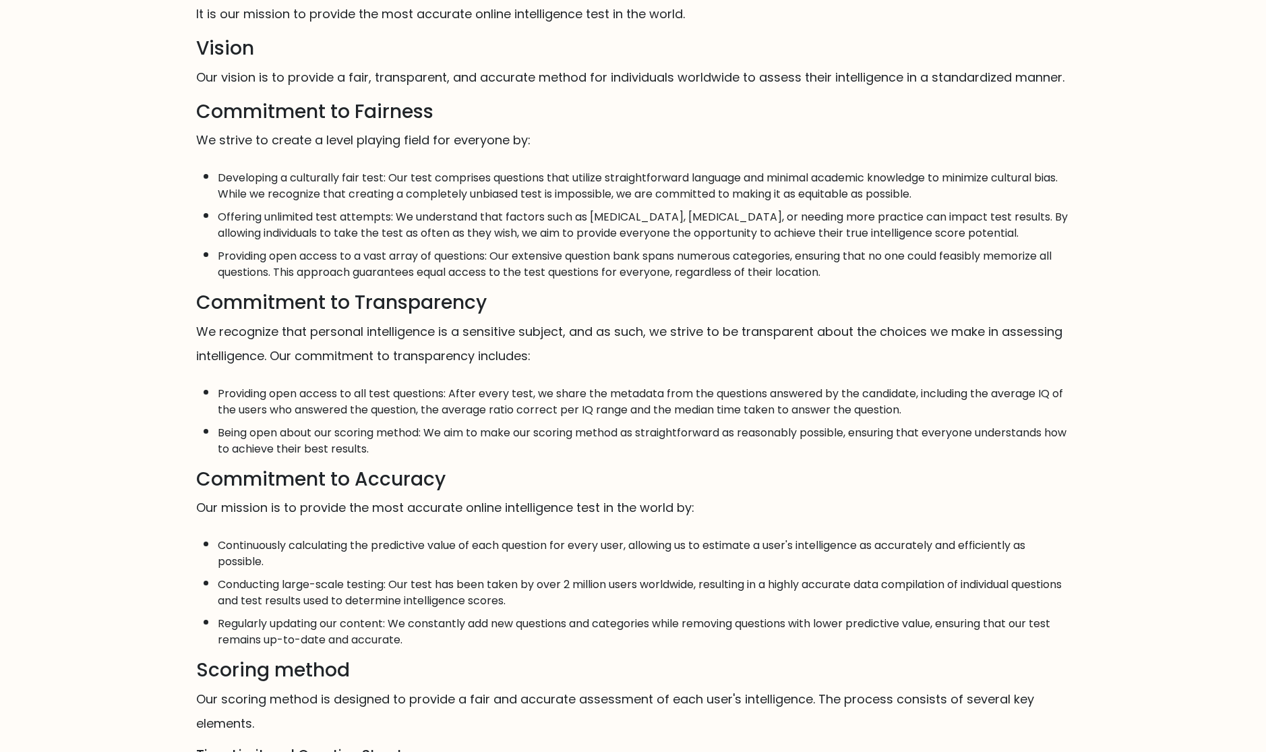
scroll to position [545, 0]
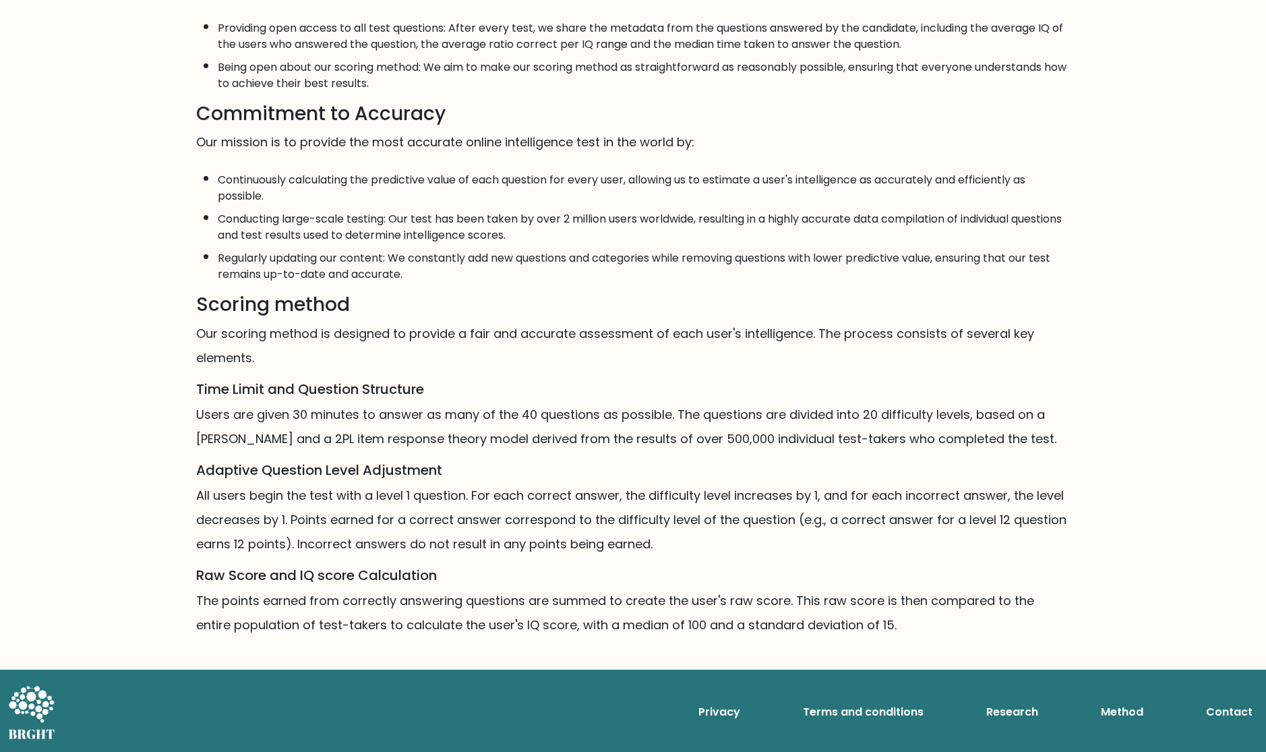
click at [1008, 711] on link "Research" at bounding box center [1012, 712] width 63 height 27
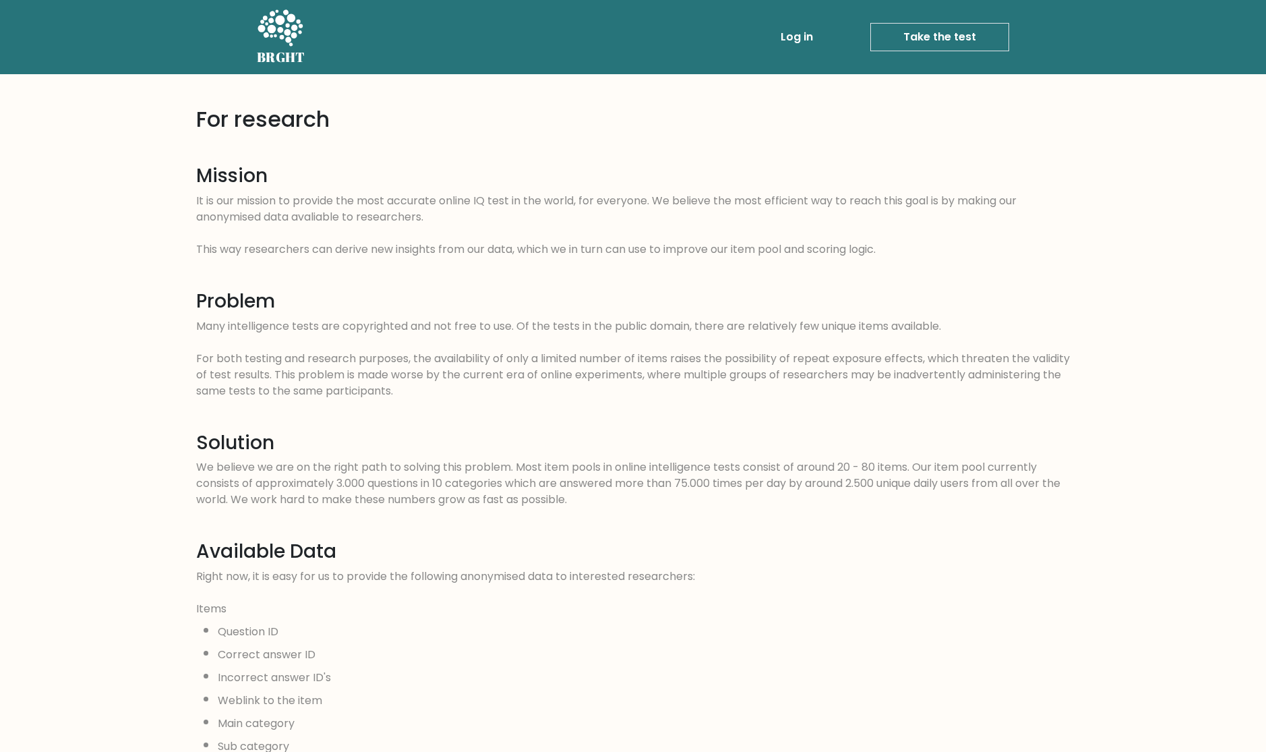
drag, startPoint x: 610, startPoint y: 366, endPoint x: 618, endPoint y: 361, distance: 10.3
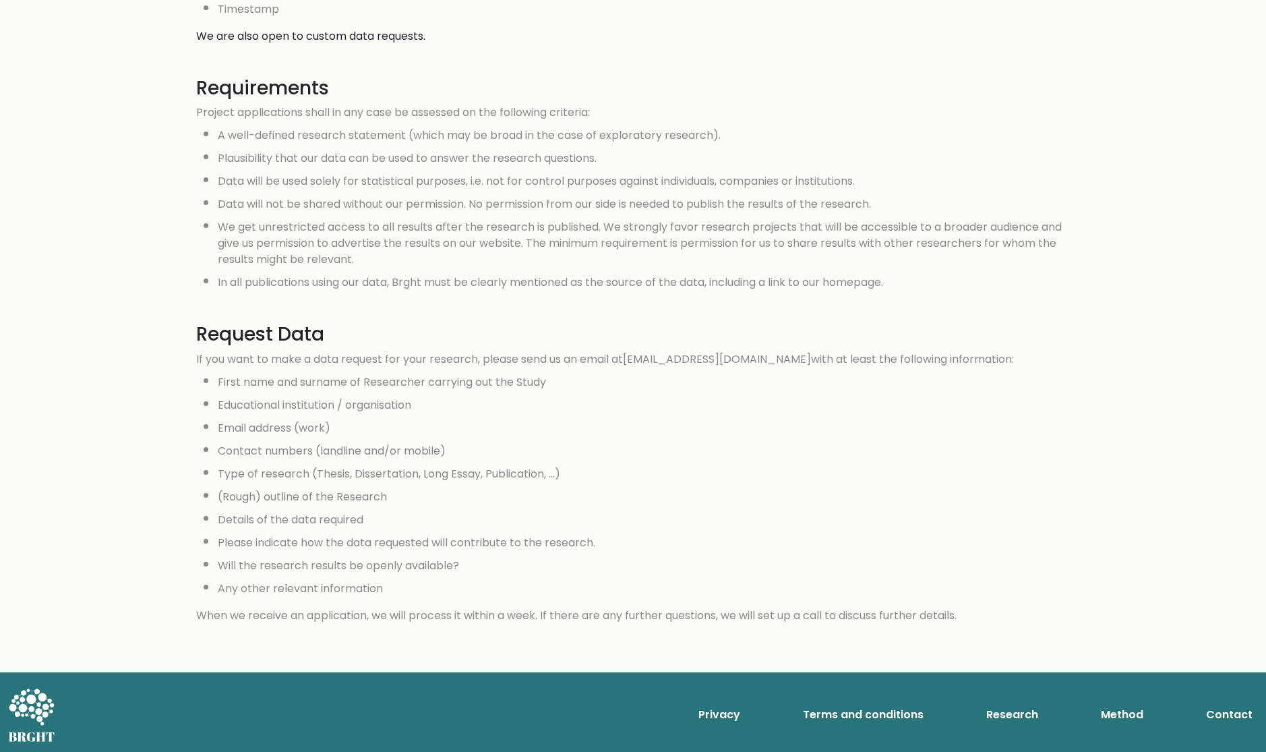
scroll to position [1023, 0]
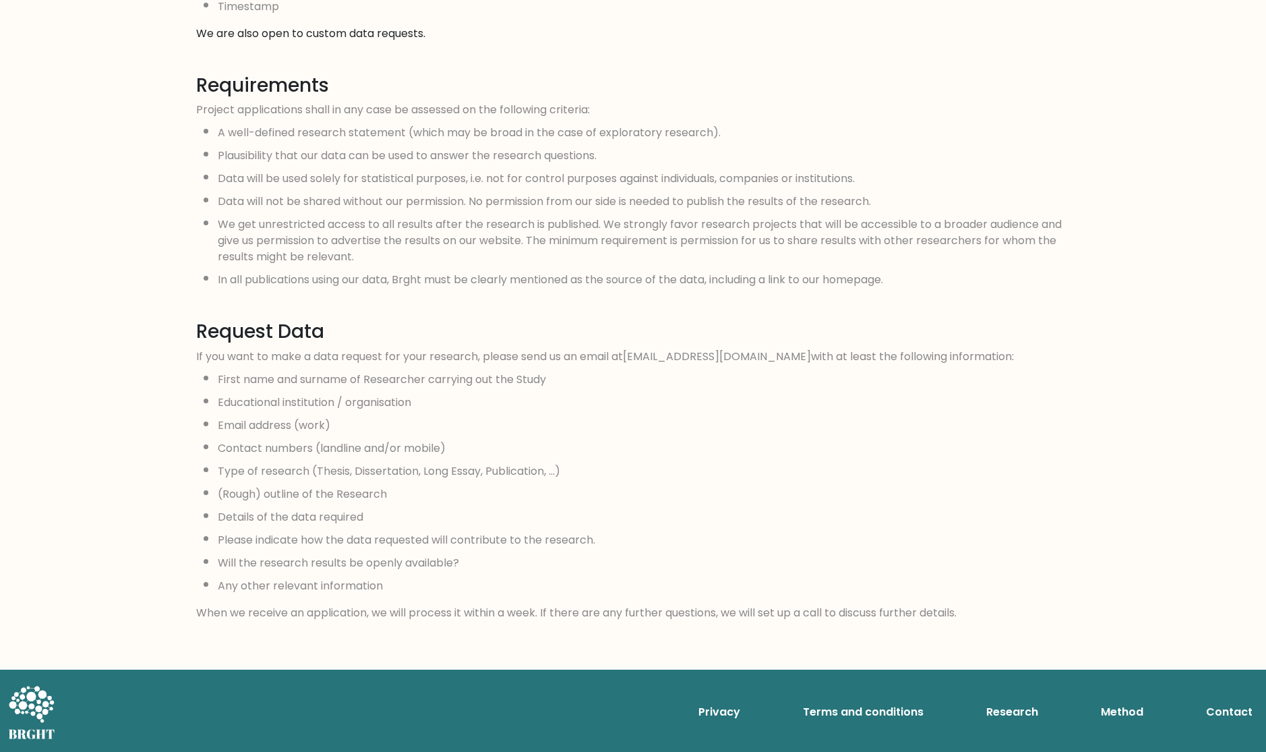
click at [1220, 713] on link "Contact" at bounding box center [1229, 712] width 57 height 27
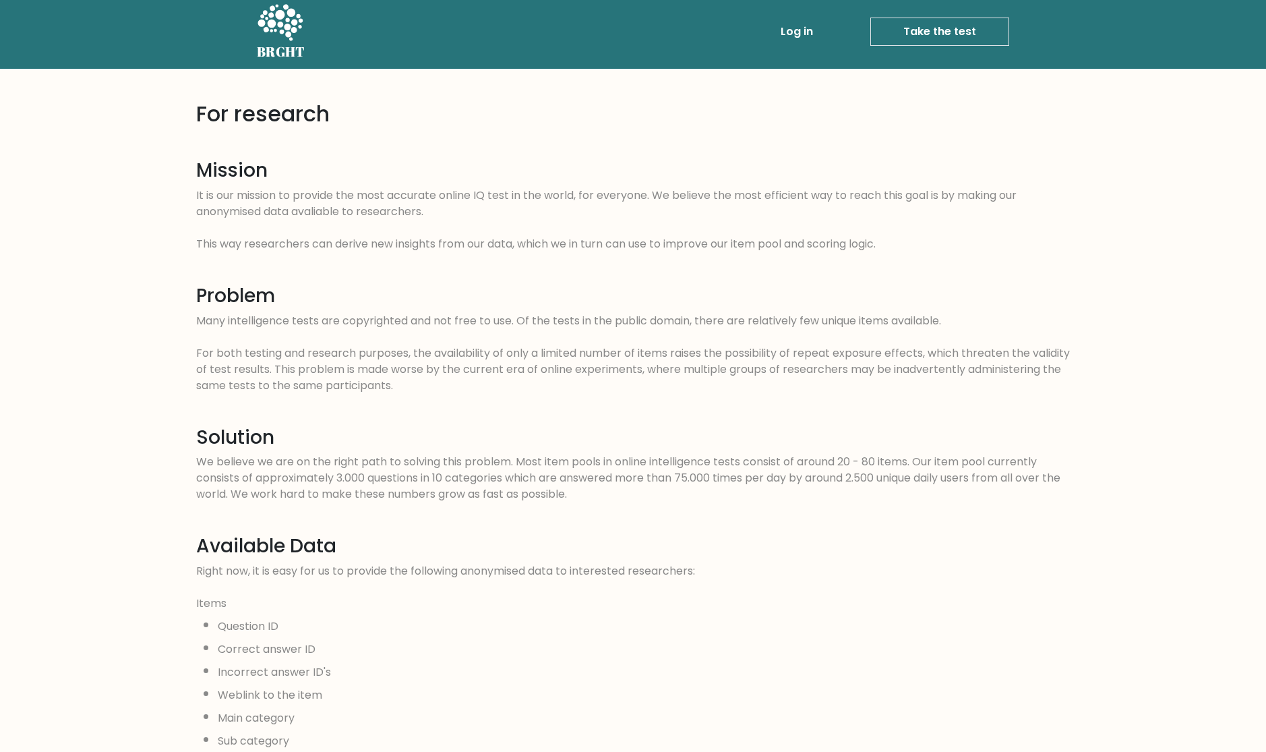
scroll to position [0, 0]
